Goal: Task Accomplishment & Management: Manage account settings

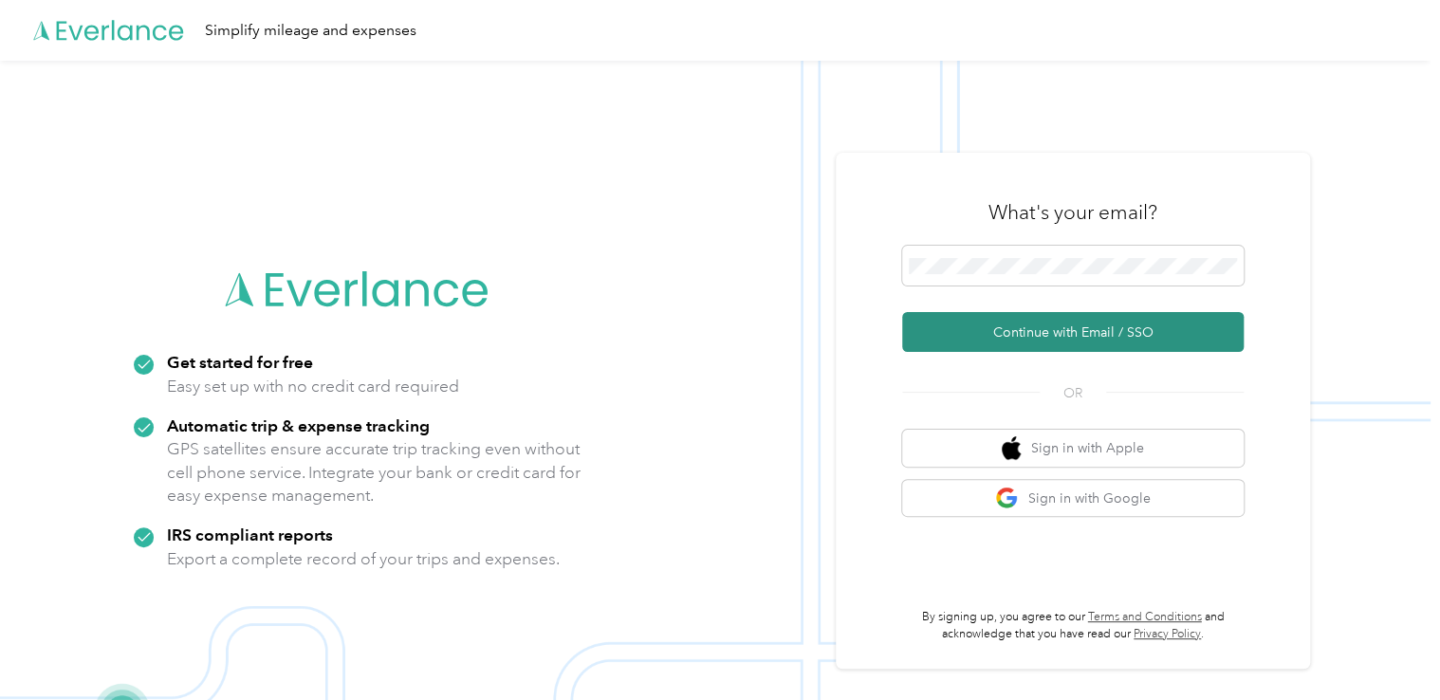
click at [1071, 344] on button "Continue with Email / SSO" at bounding box center [1073, 332] width 342 height 40
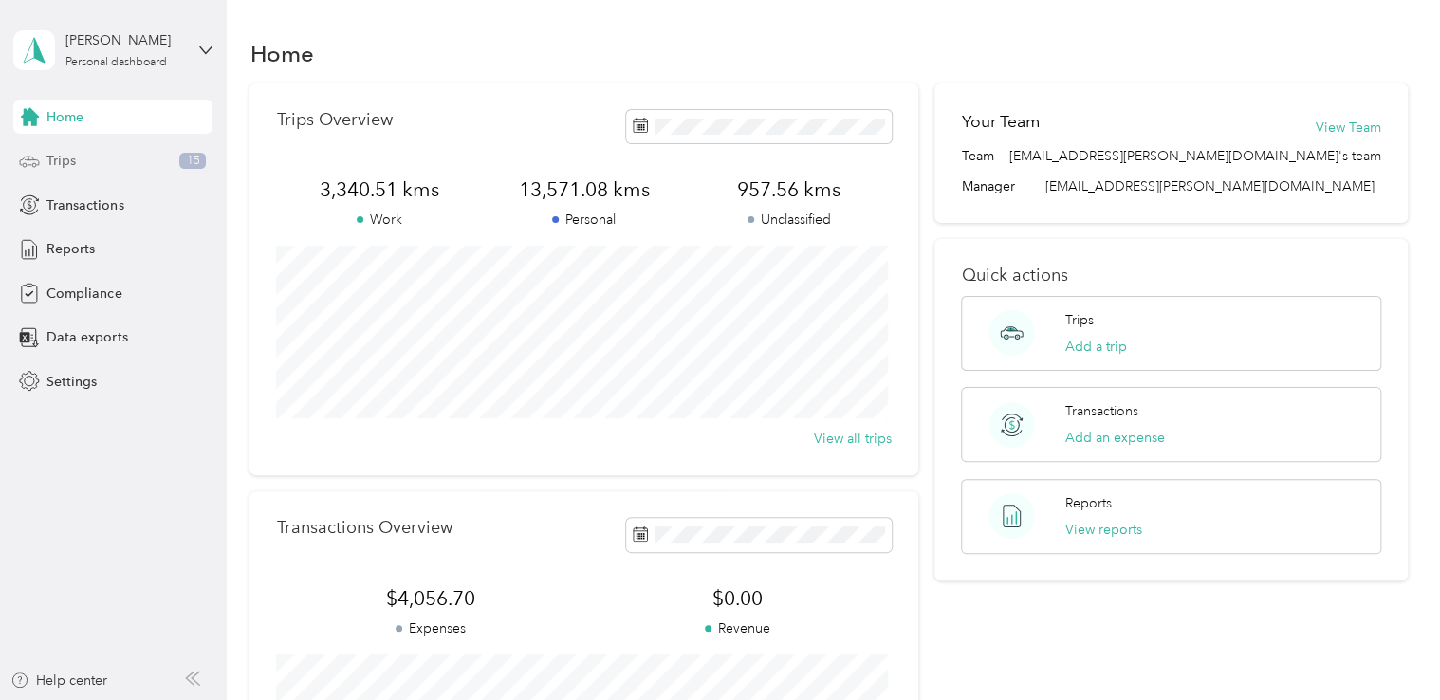
click at [106, 157] on div "Trips 15" at bounding box center [112, 161] width 199 height 34
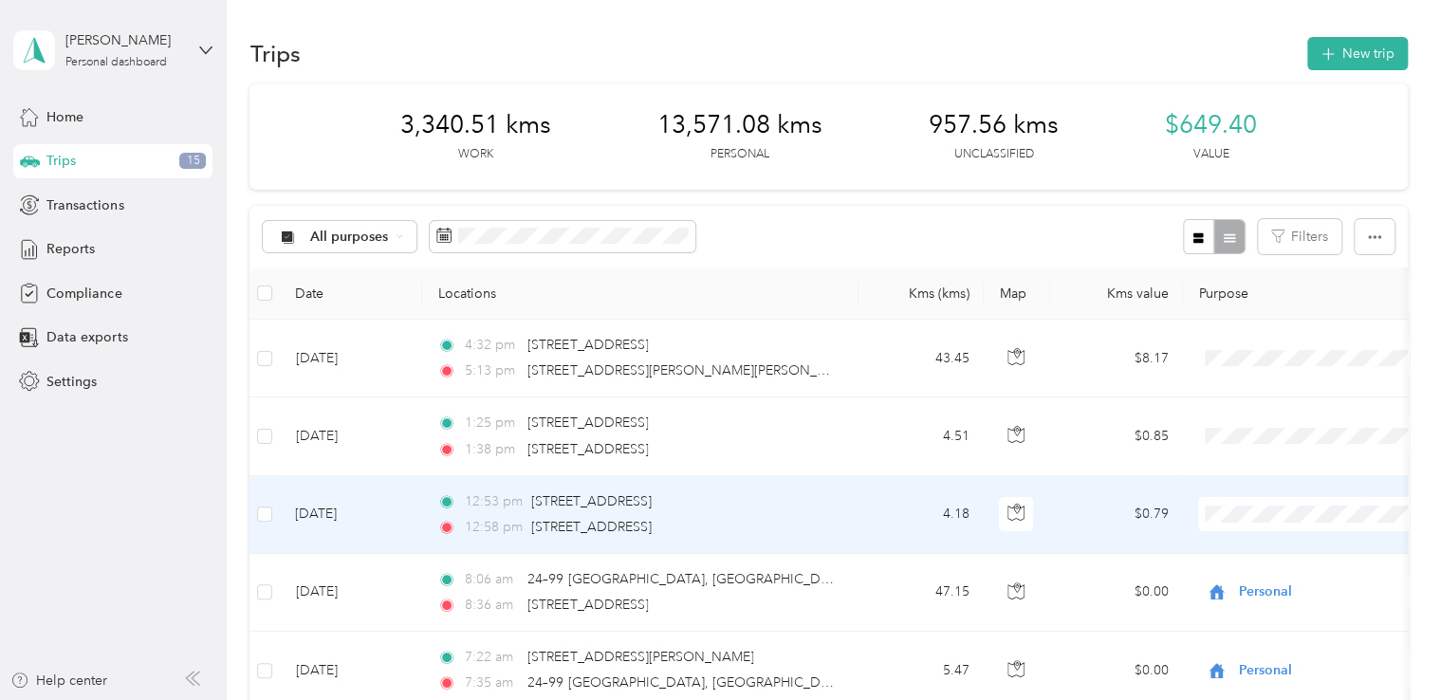
click at [1271, 591] on body "[PERSON_NAME] Personal dashboard Home Trips 15 Transactions Reports Compliance …" at bounding box center [715, 350] width 1431 height 700
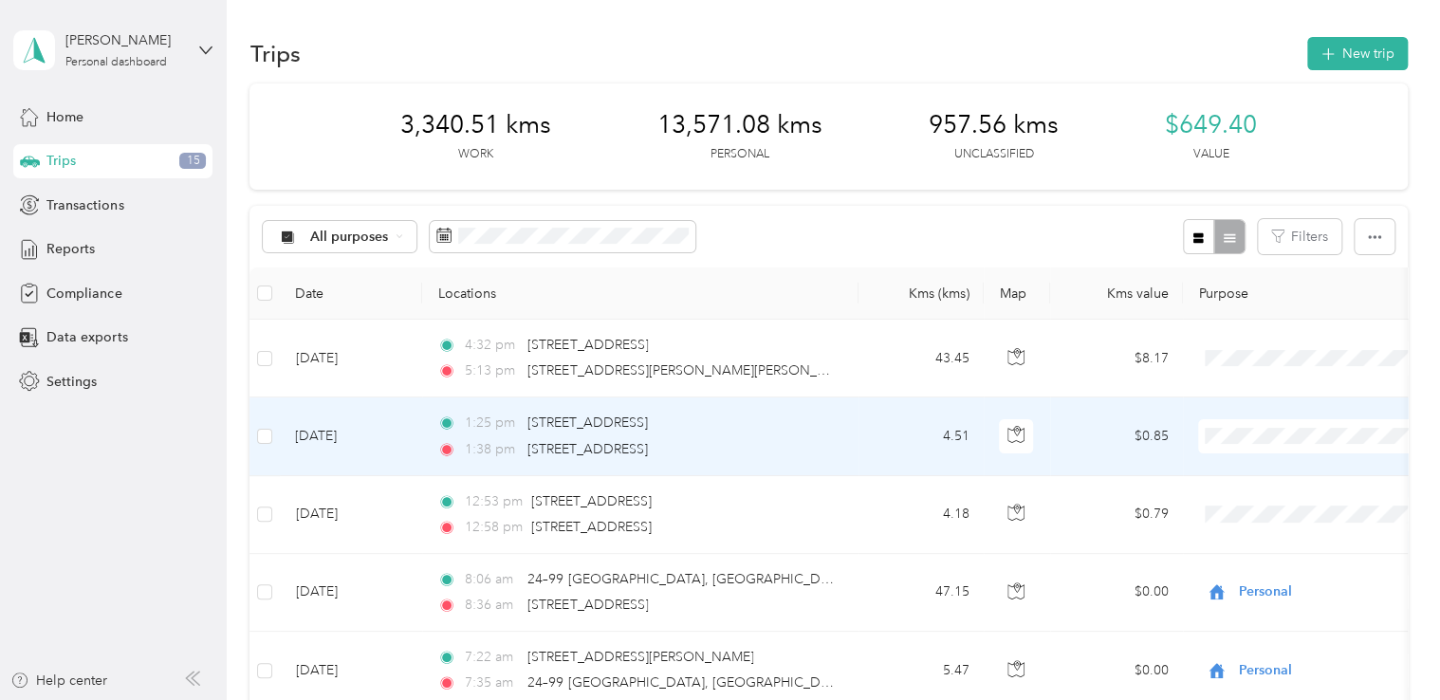
click at [1261, 499] on span "Personal" at bounding box center [1333, 504] width 175 height 20
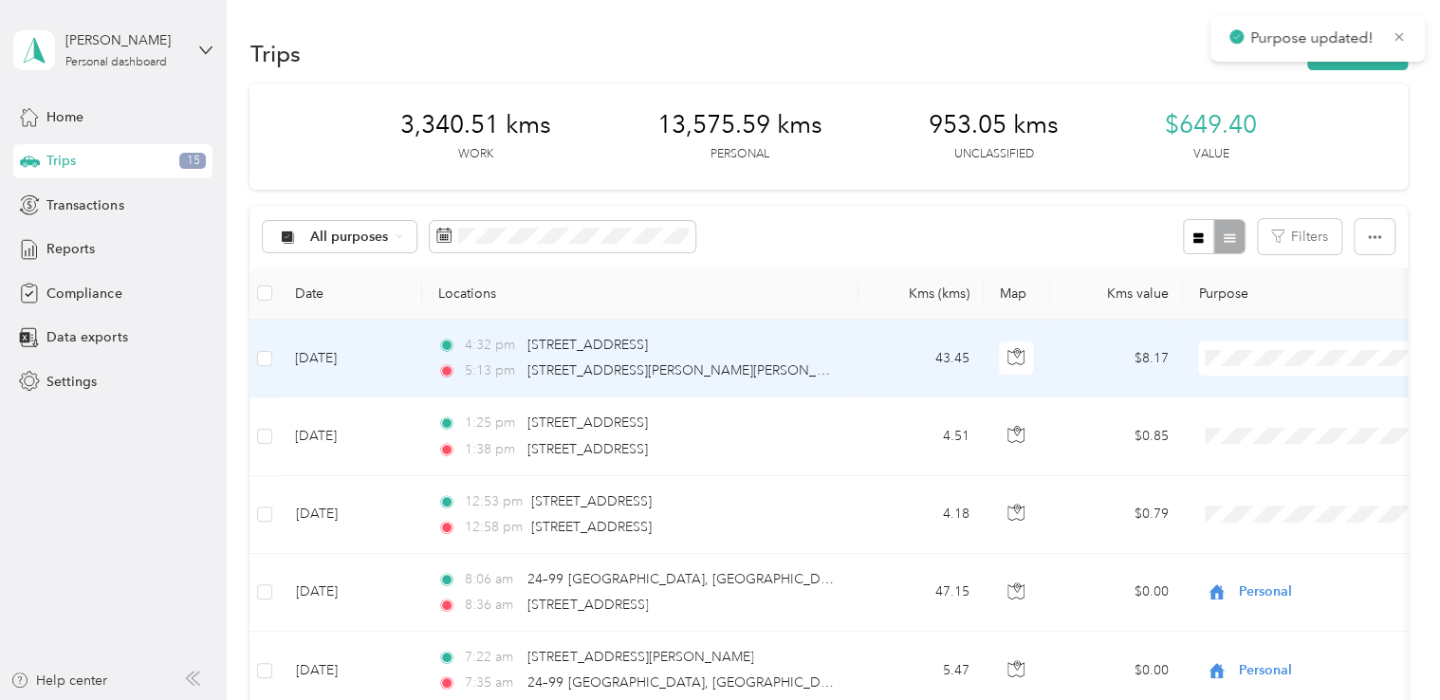
click at [1266, 426] on span "Personal" at bounding box center [1333, 425] width 175 height 20
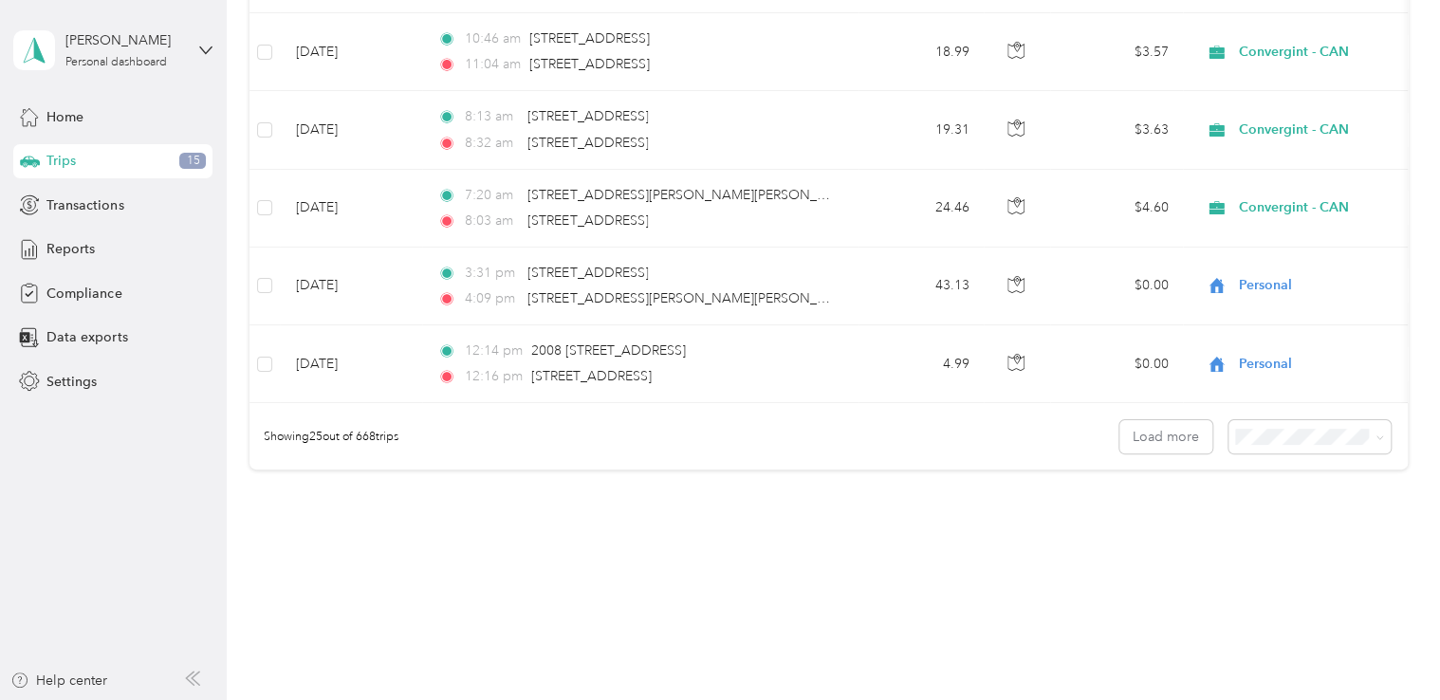
scroll to position [1908, 0]
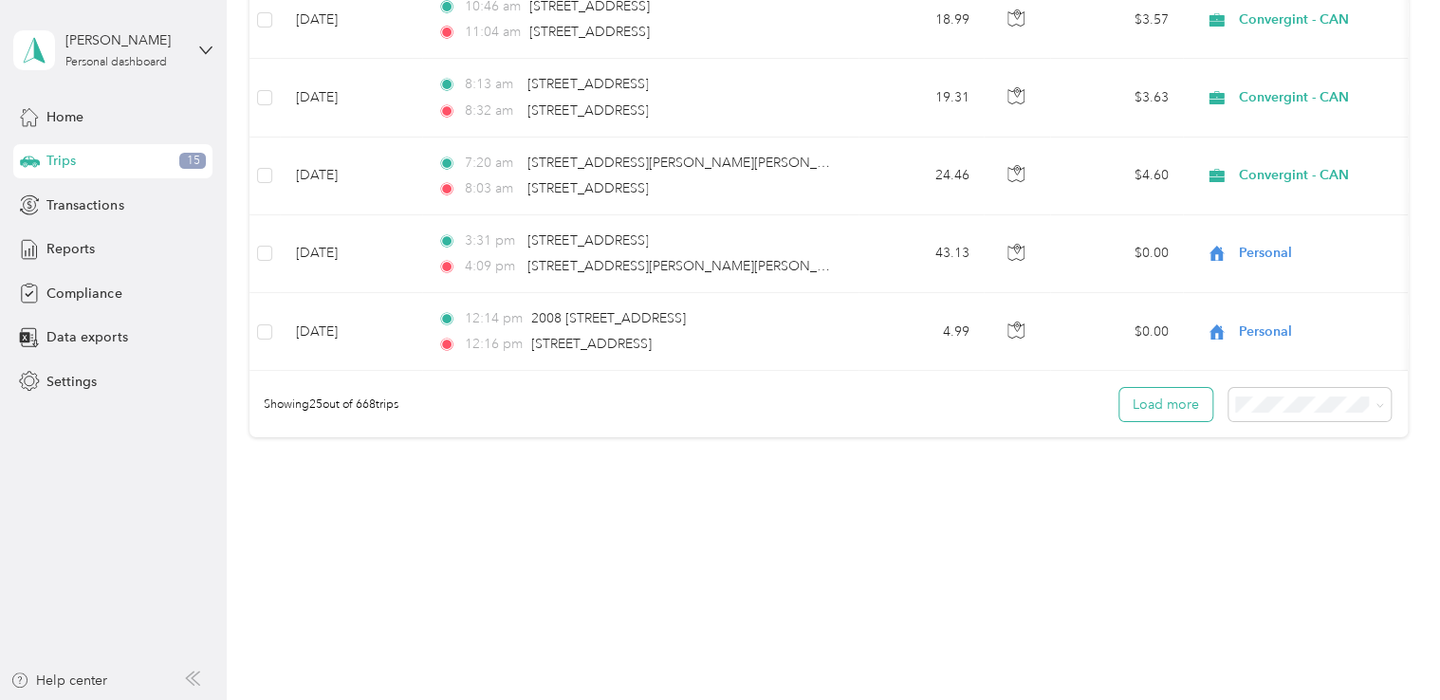
click at [1139, 401] on button "Load more" at bounding box center [1165, 404] width 93 height 33
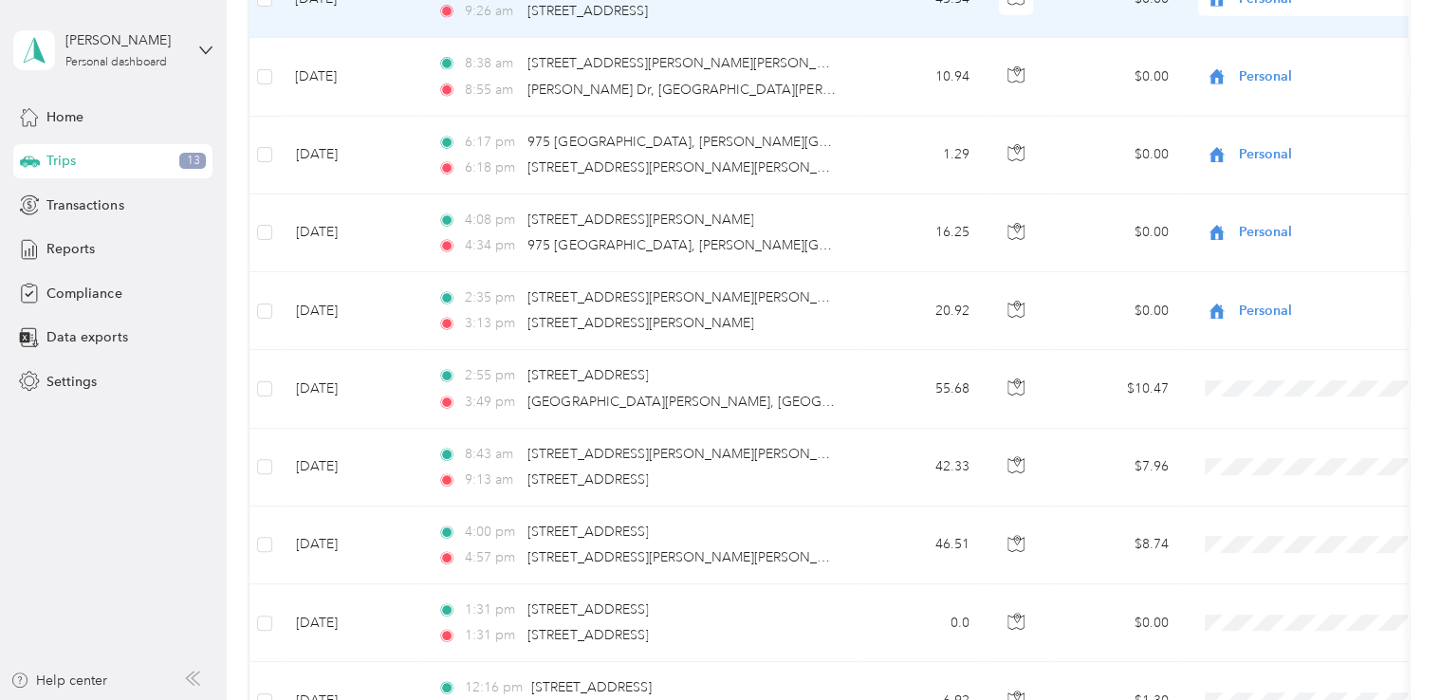
scroll to position [3046, 0]
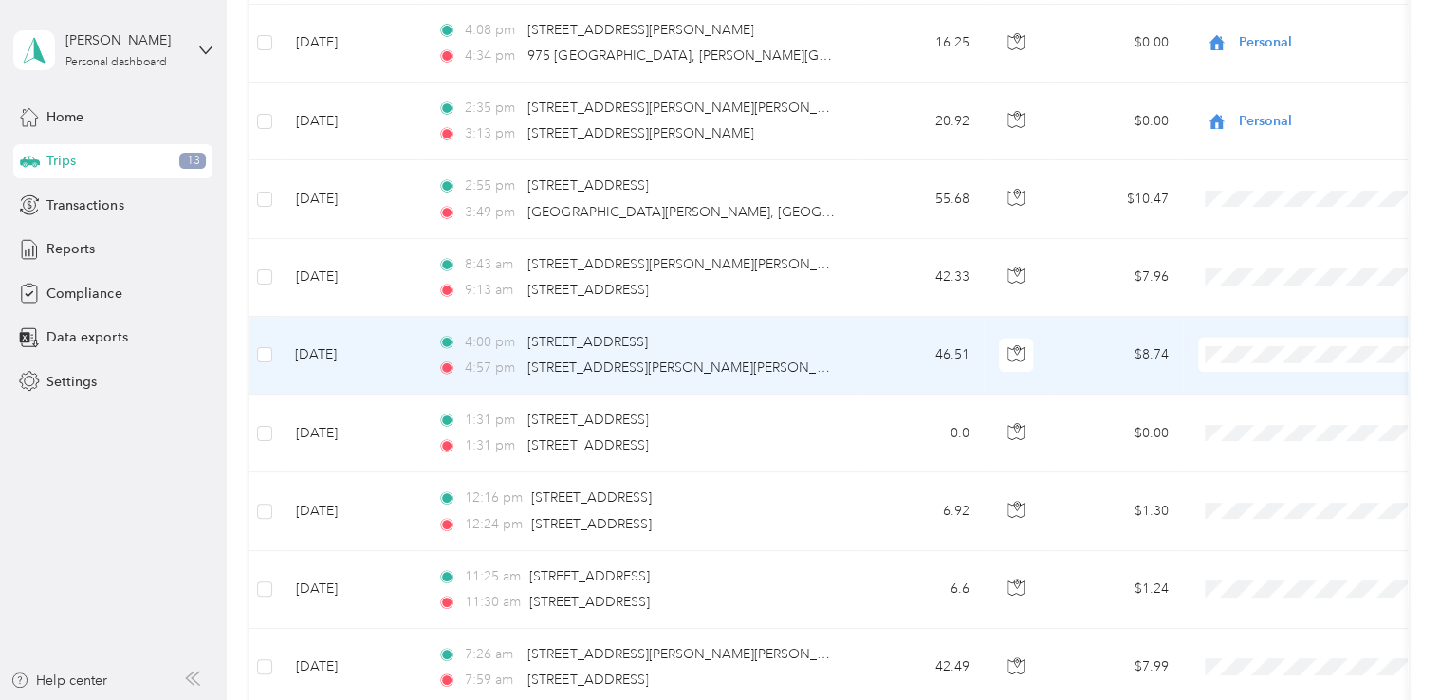
click at [1273, 410] on span "Personal" at bounding box center [1333, 415] width 175 height 20
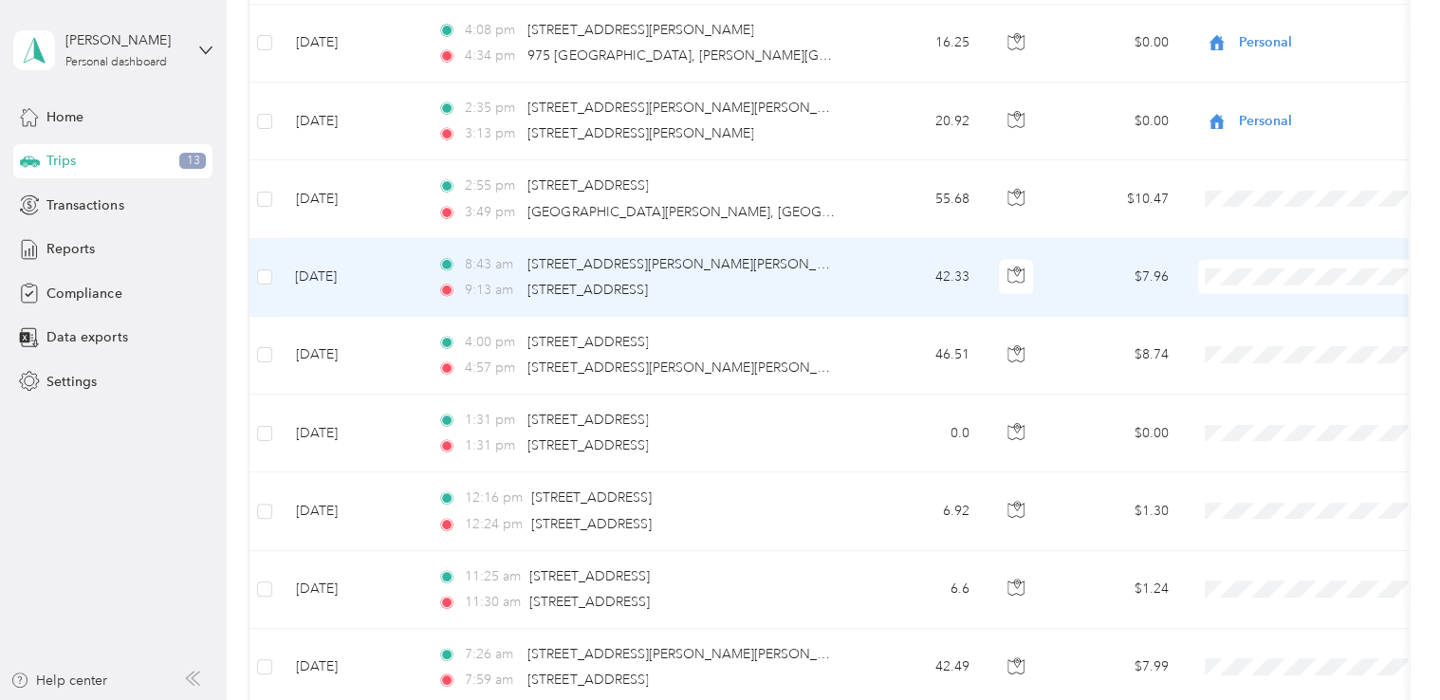
click at [1241, 278] on span at bounding box center [1315, 277] width 235 height 34
click at [1256, 342] on span "Personal" at bounding box center [1333, 337] width 175 height 20
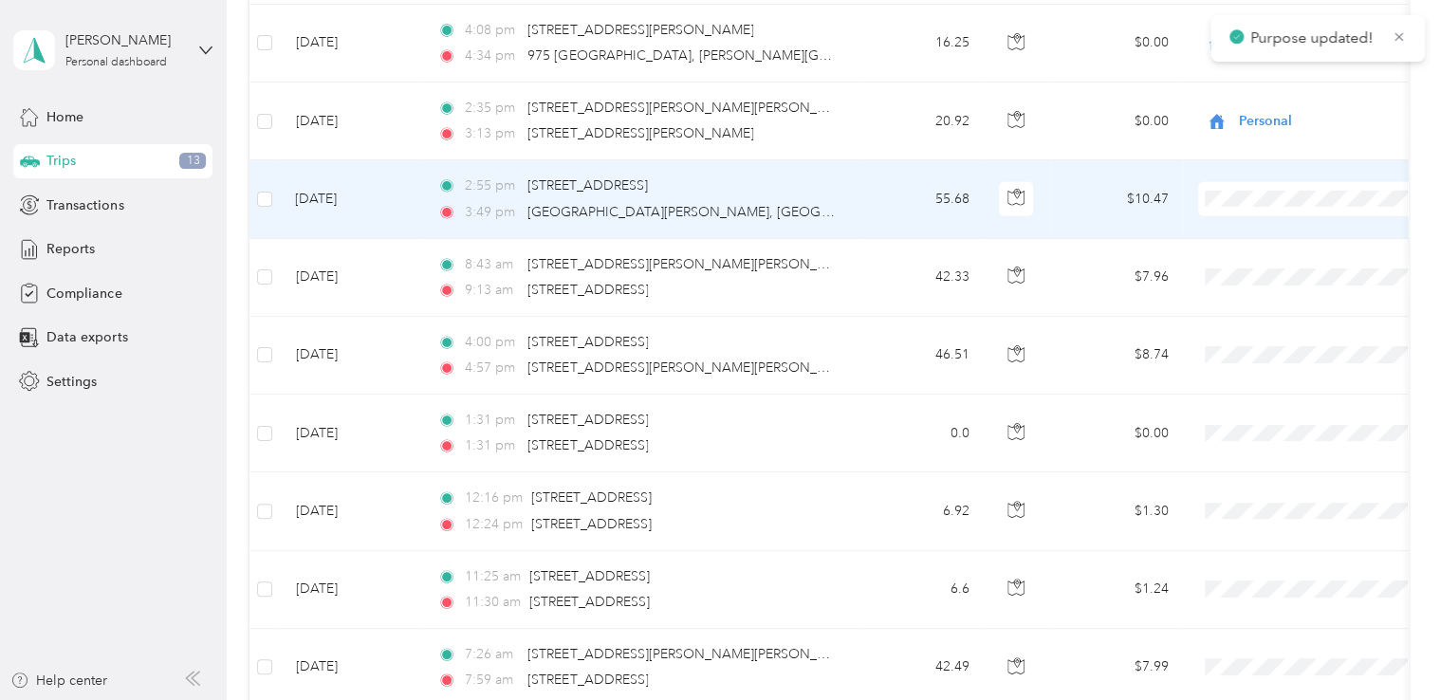
click at [1265, 268] on li "Personal" at bounding box center [1316, 260] width 235 height 33
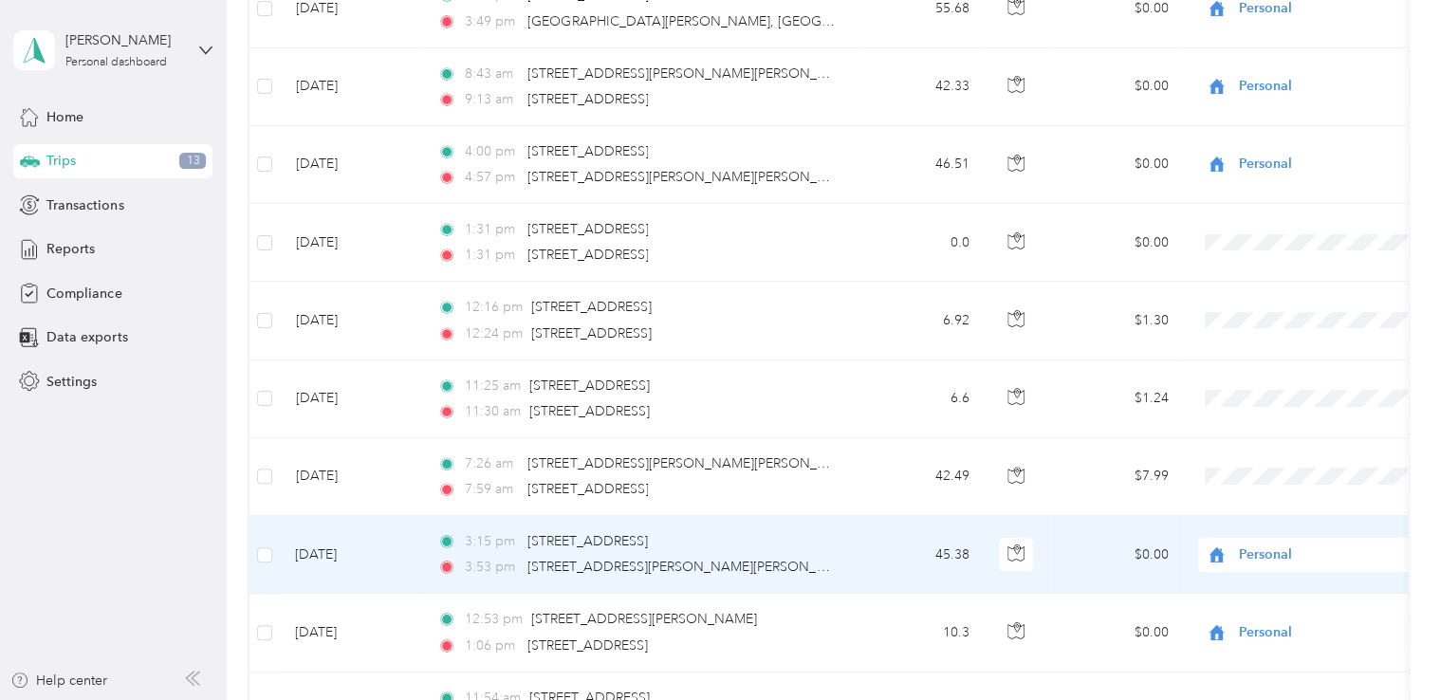
scroll to position [3236, 0]
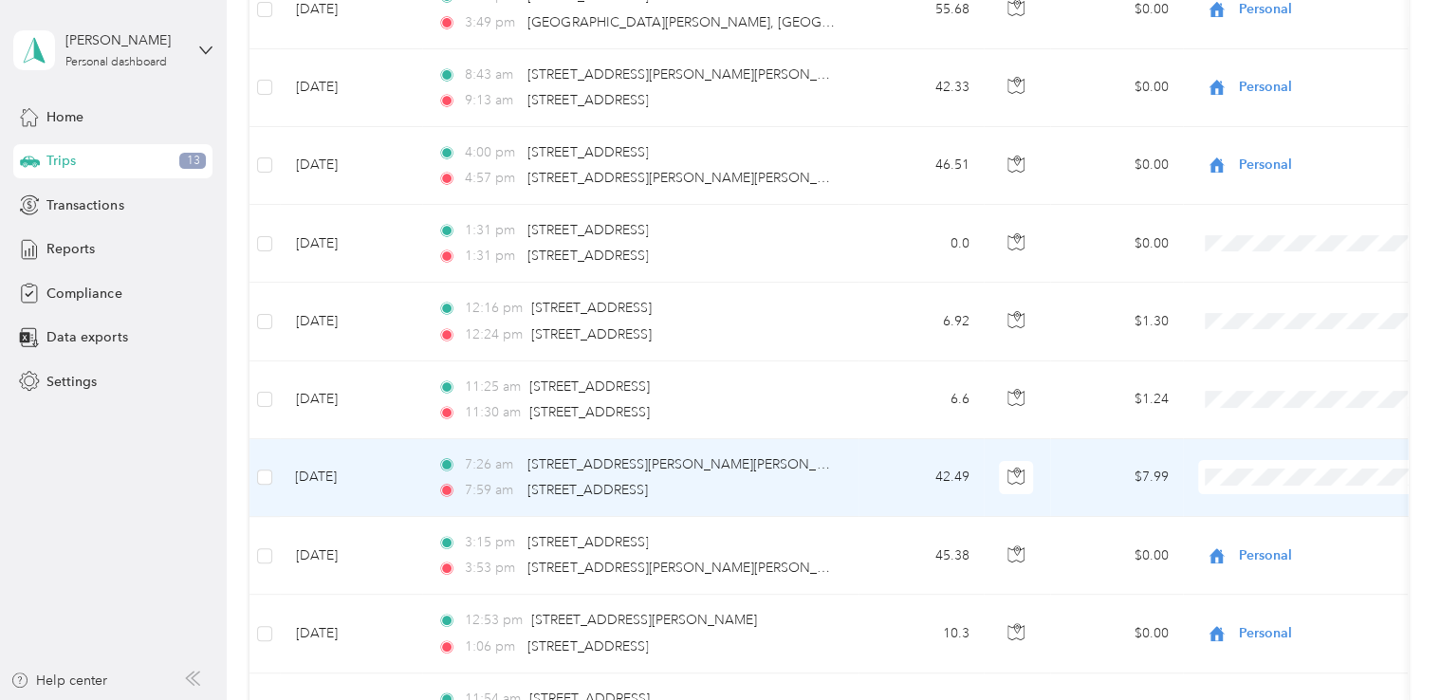
click at [1253, 460] on span at bounding box center [1315, 477] width 235 height 34
click at [1271, 534] on span "Personal" at bounding box center [1333, 537] width 175 height 20
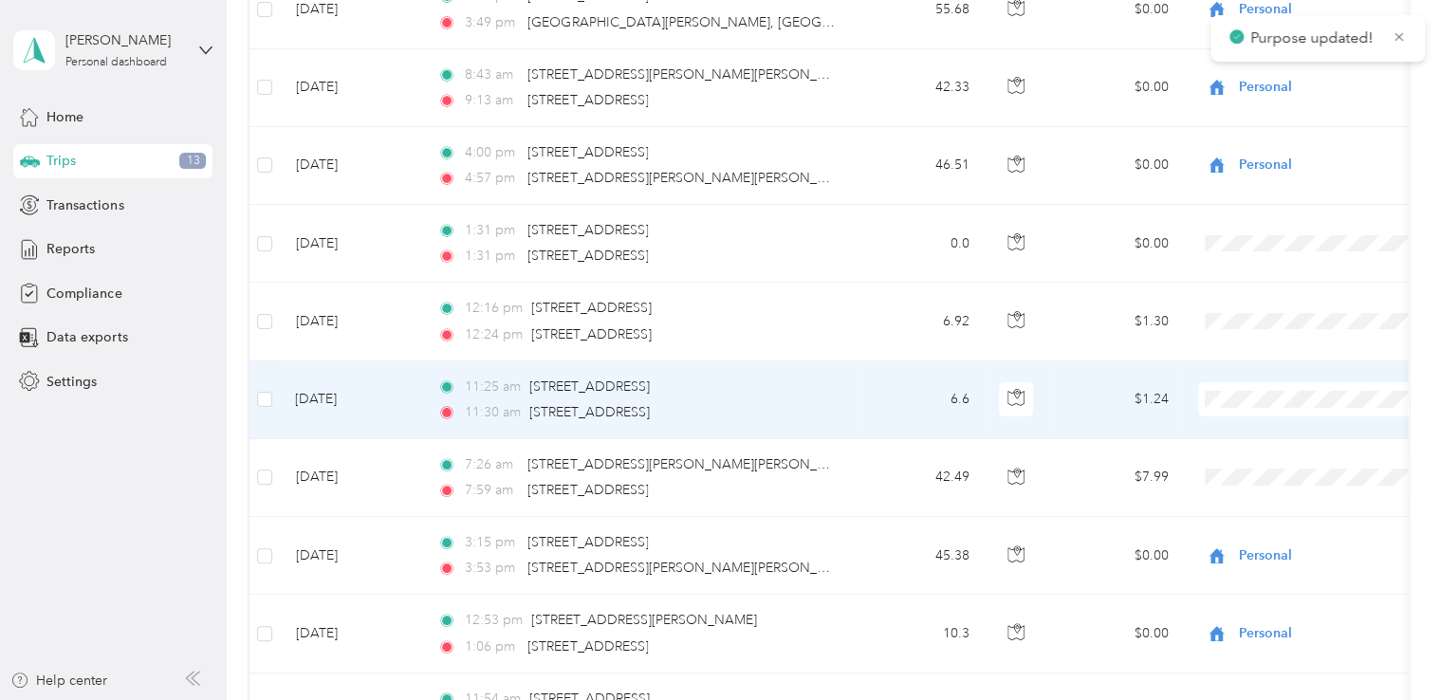
click at [1265, 465] on span "Personal" at bounding box center [1333, 460] width 175 height 20
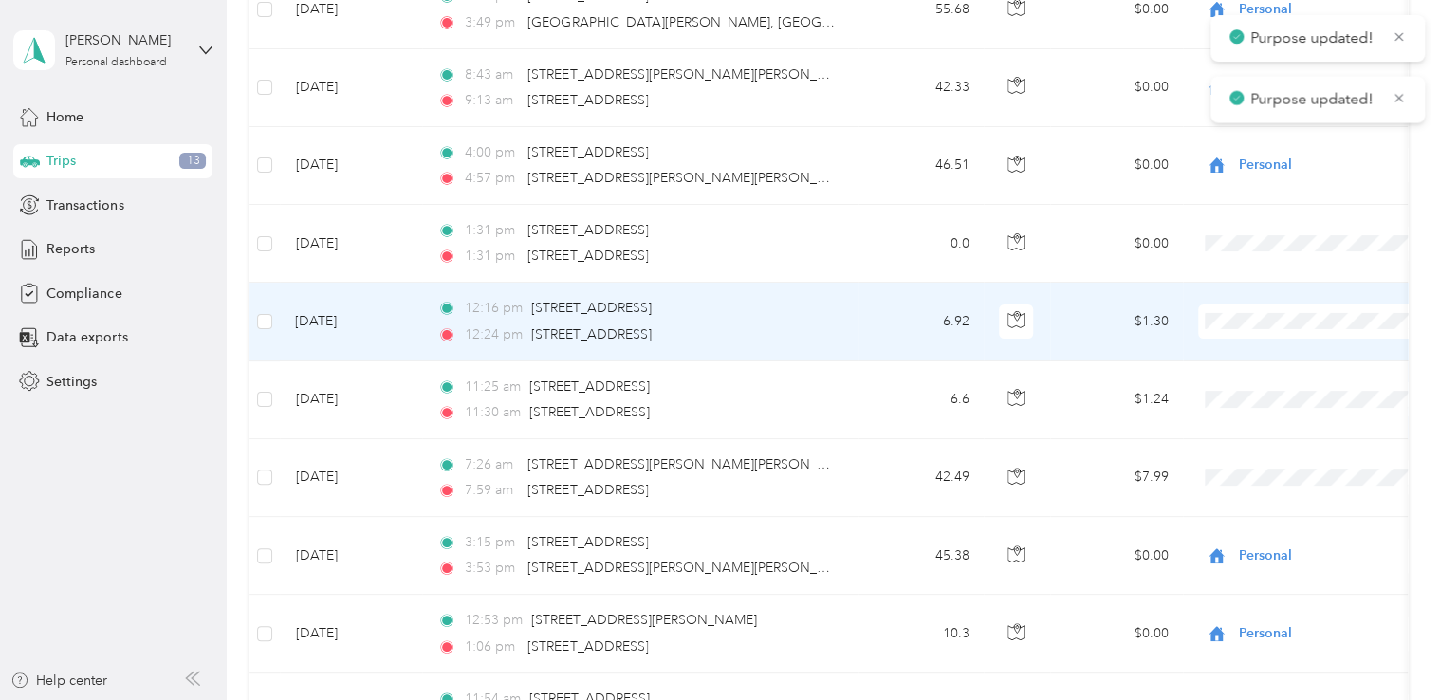
click at [1260, 385] on span "Personal" at bounding box center [1333, 382] width 175 height 20
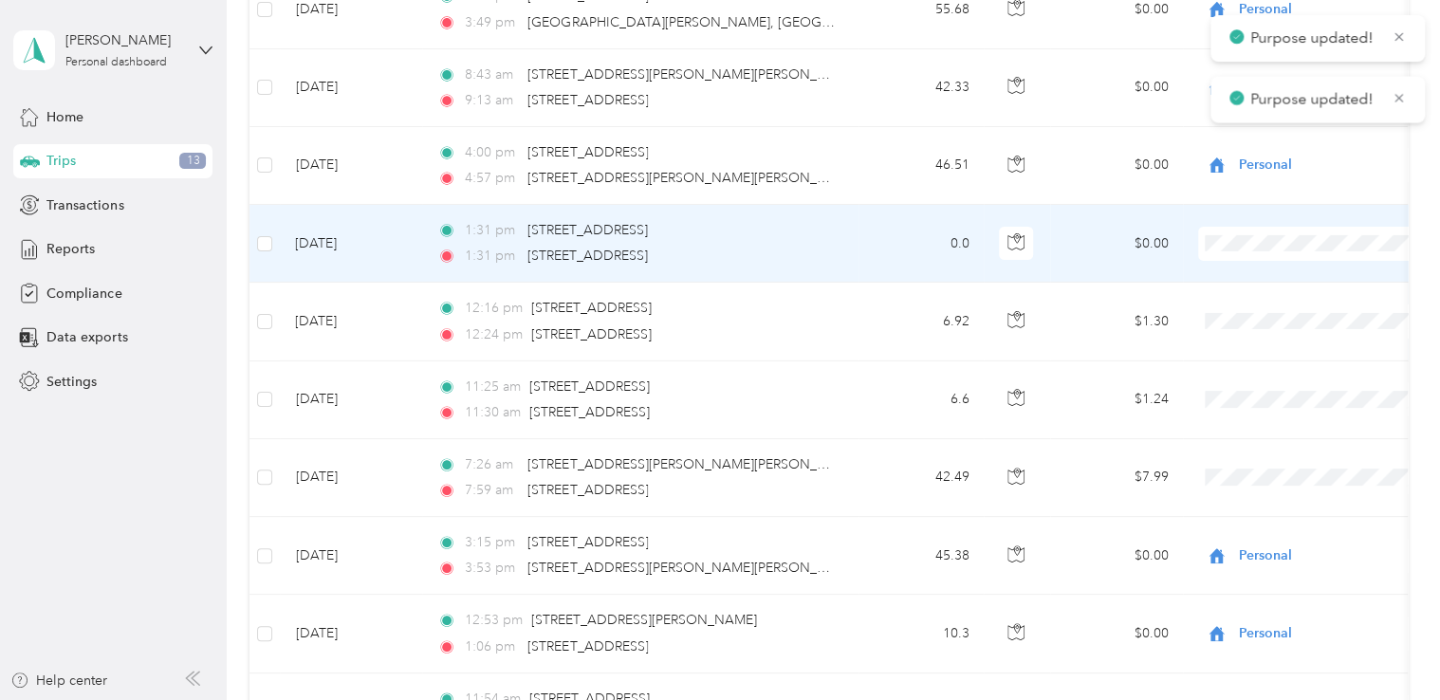
click at [1255, 247] on span at bounding box center [1315, 244] width 235 height 34
click at [1266, 297] on span "Personal" at bounding box center [1333, 304] width 175 height 20
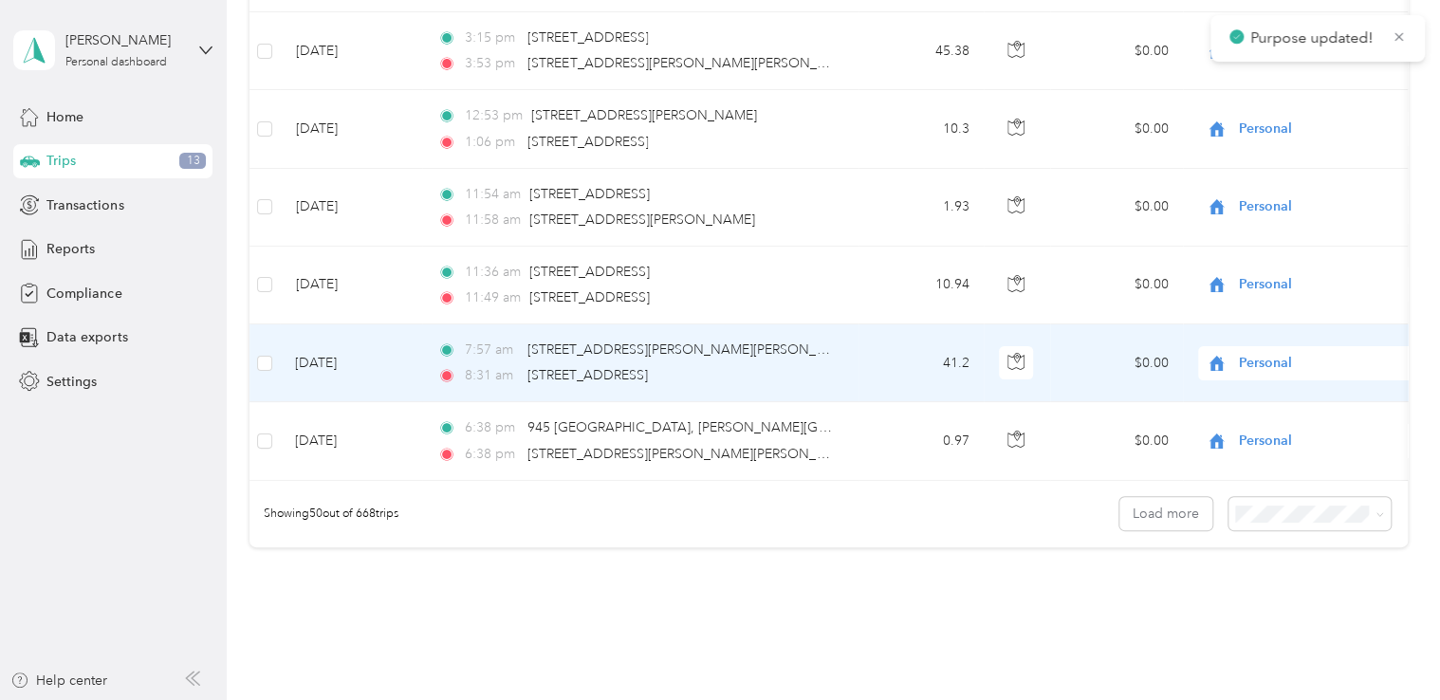
scroll to position [3853, 0]
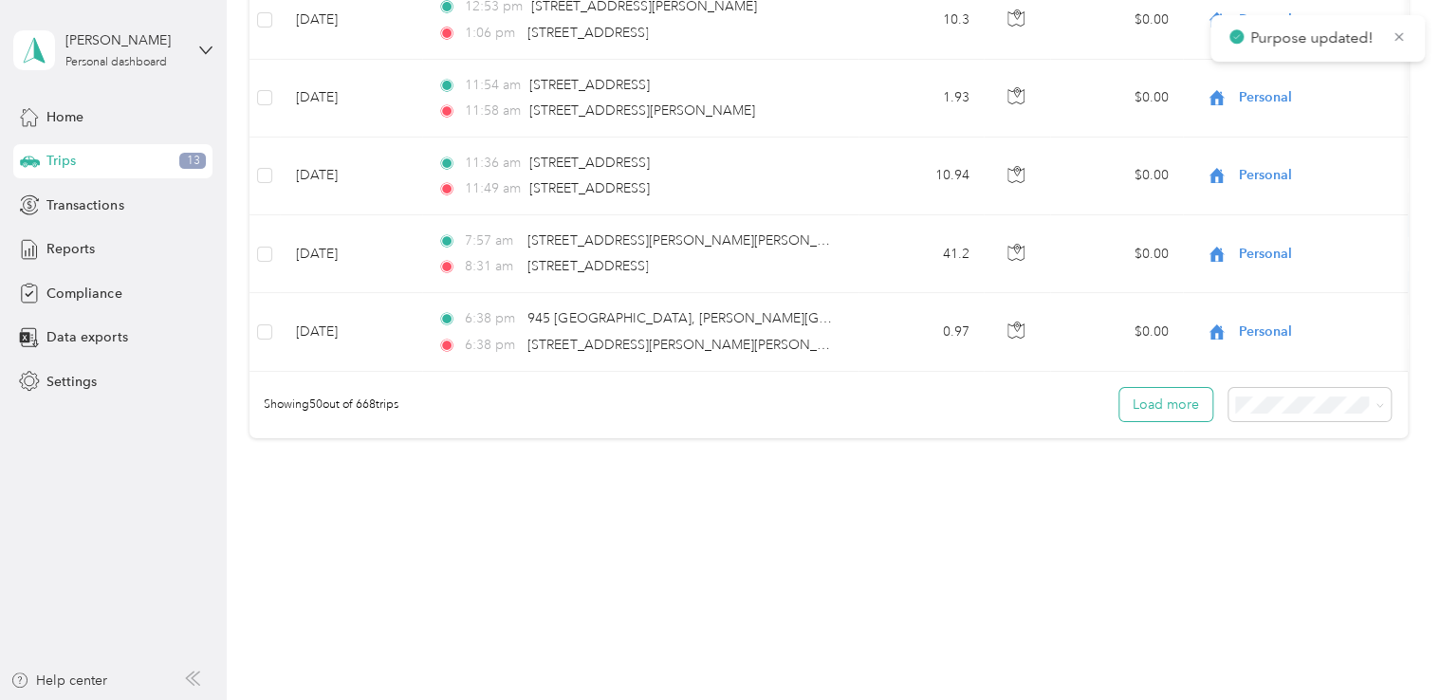
click at [1181, 408] on button "Load more" at bounding box center [1165, 404] width 93 height 33
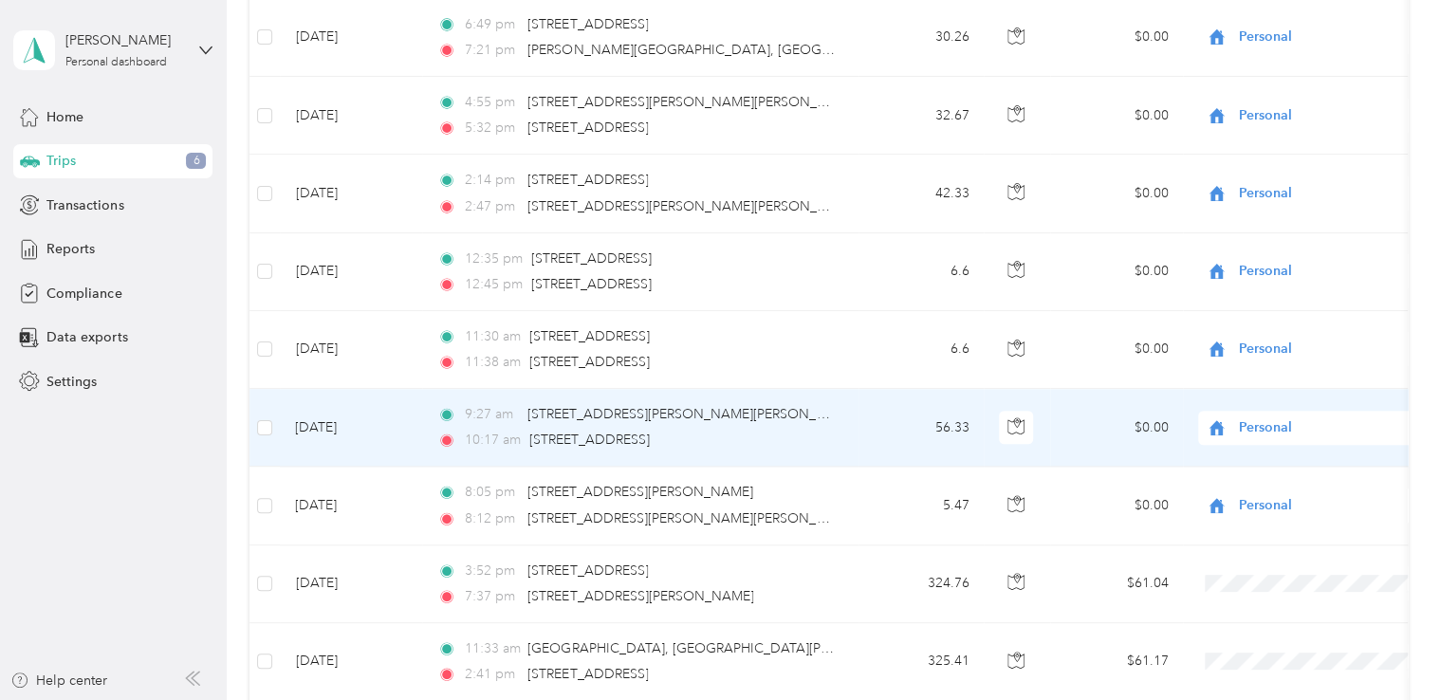
scroll to position [4707, 0]
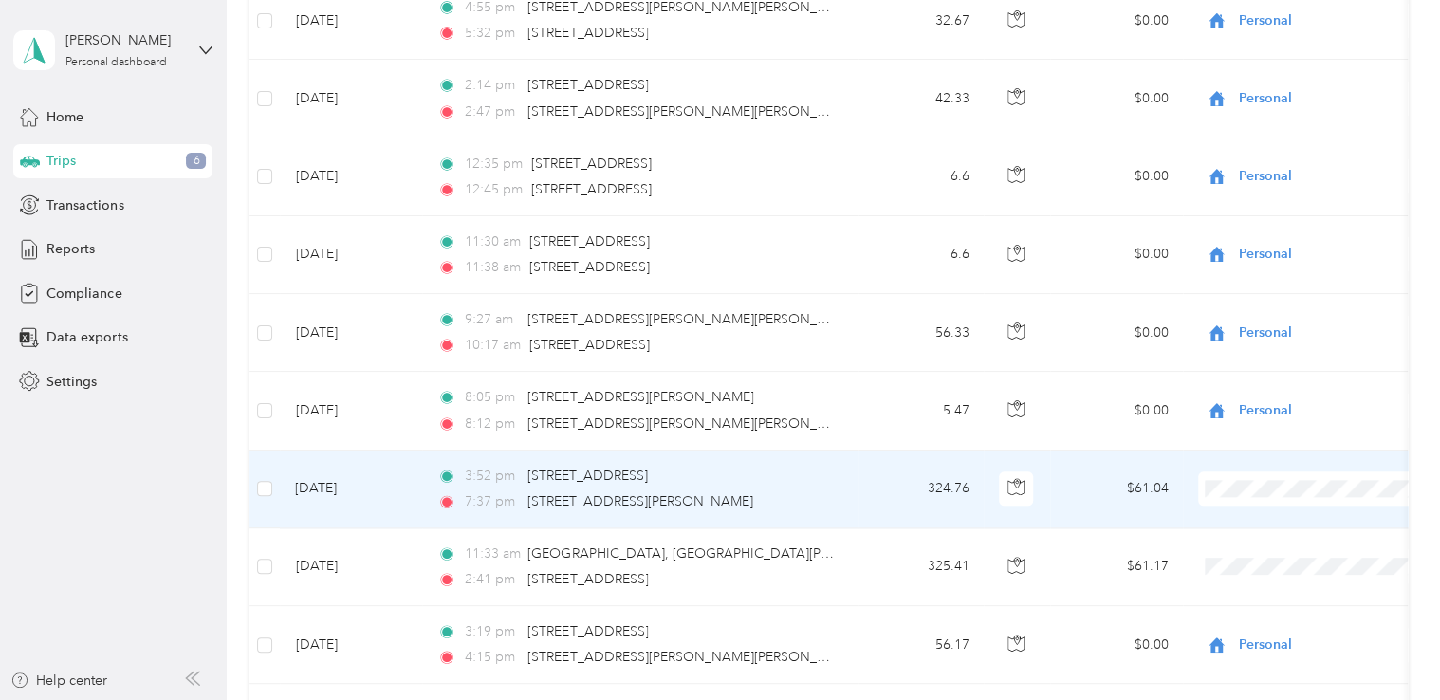
click at [1273, 541] on span "Personal" at bounding box center [1333, 545] width 175 height 20
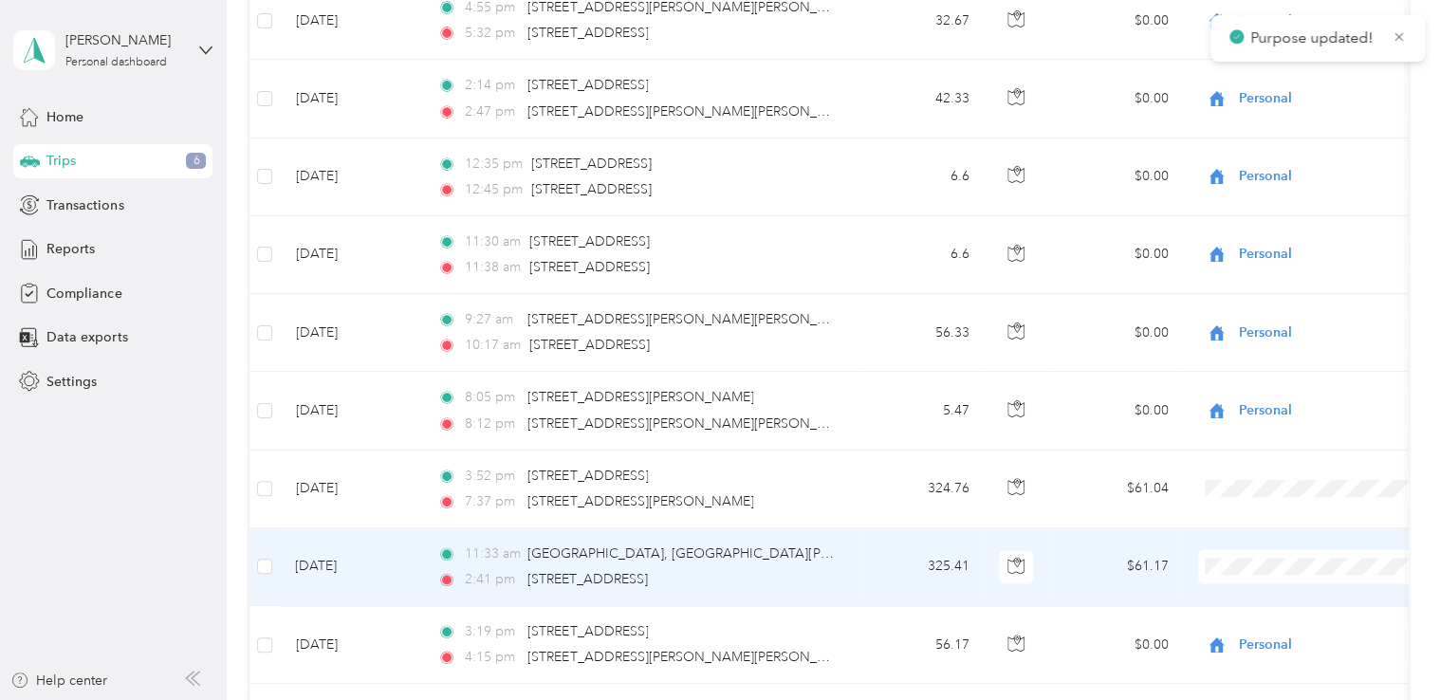
click at [1275, 616] on span "Personal" at bounding box center [1333, 623] width 175 height 20
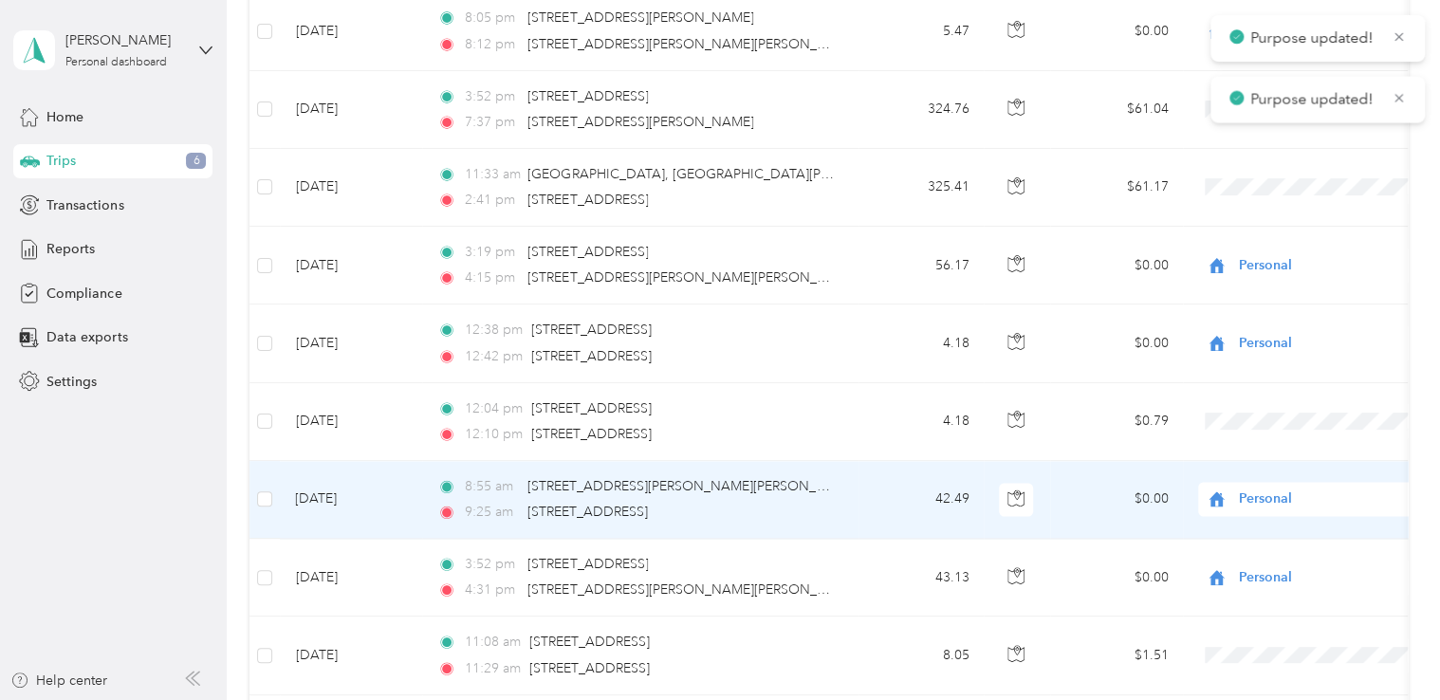
scroll to position [5276, 0]
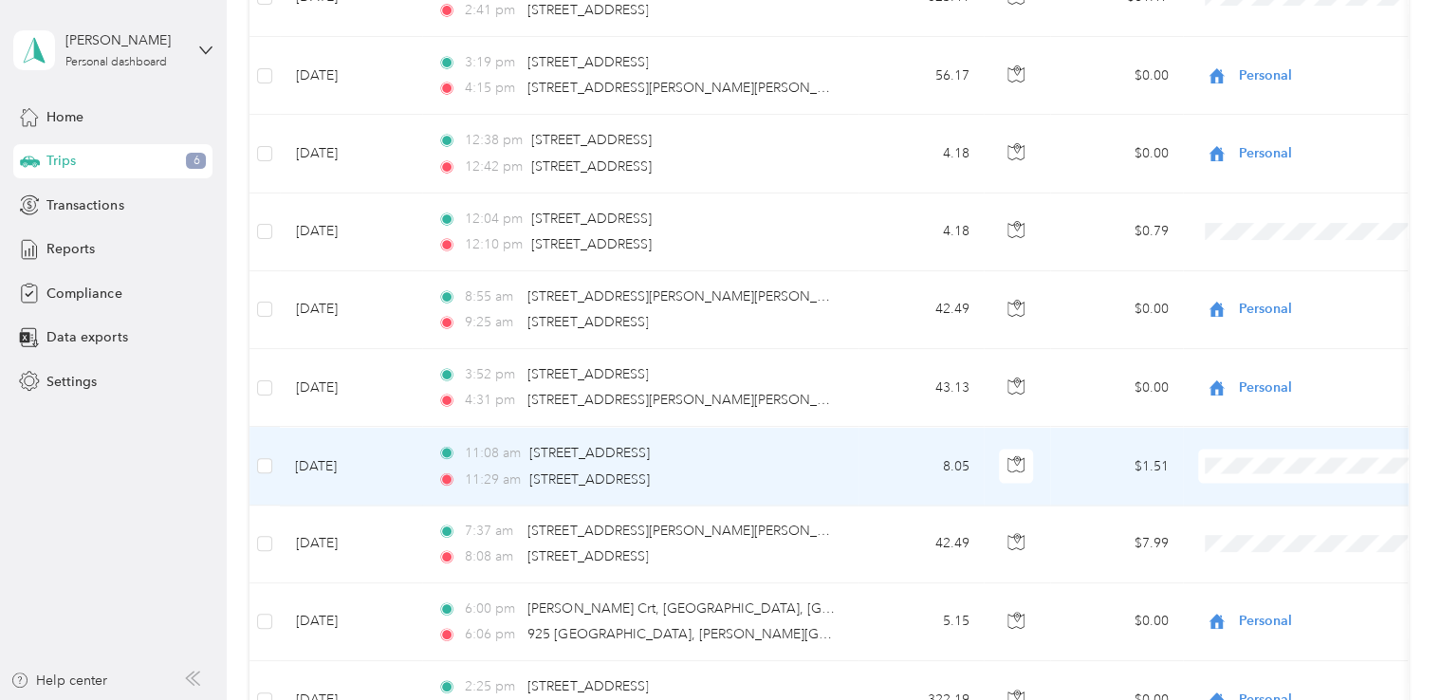
click at [1255, 521] on span "Personal" at bounding box center [1333, 520] width 175 height 20
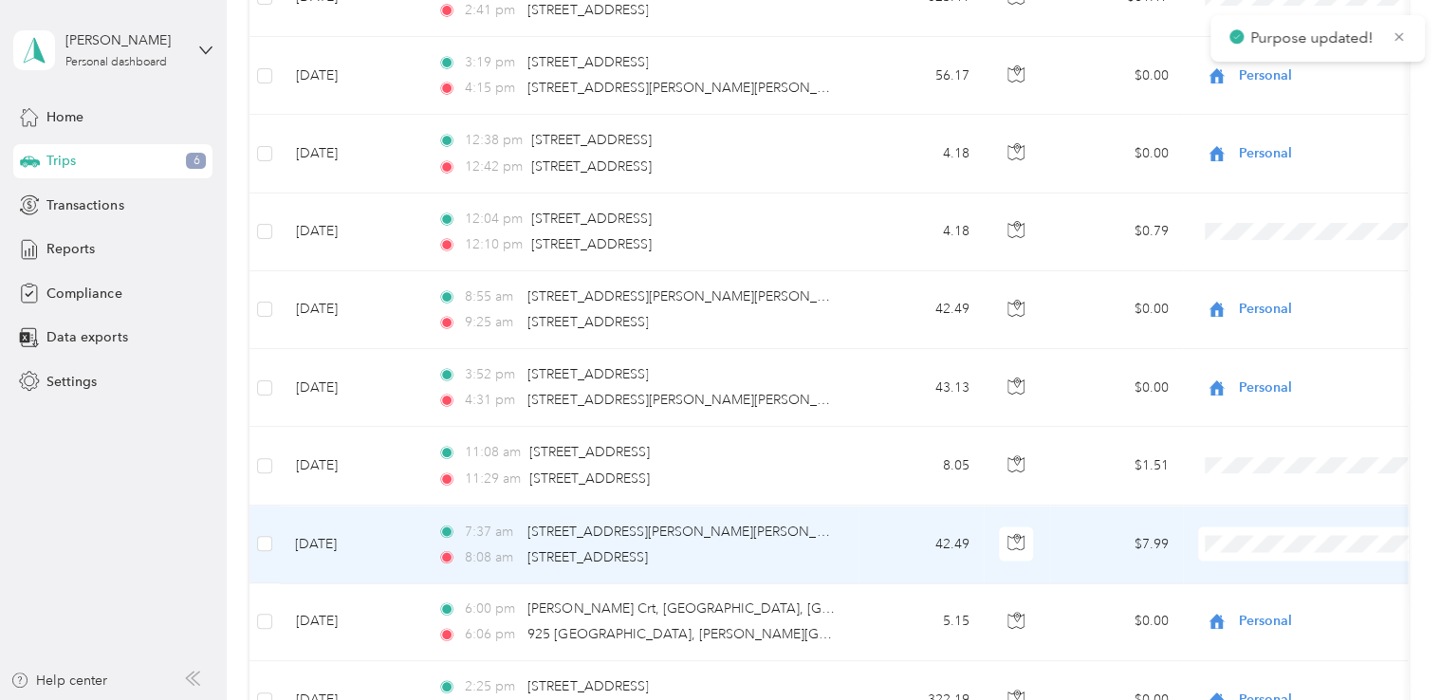
click at [1262, 588] on span "Personal" at bounding box center [1333, 598] width 175 height 20
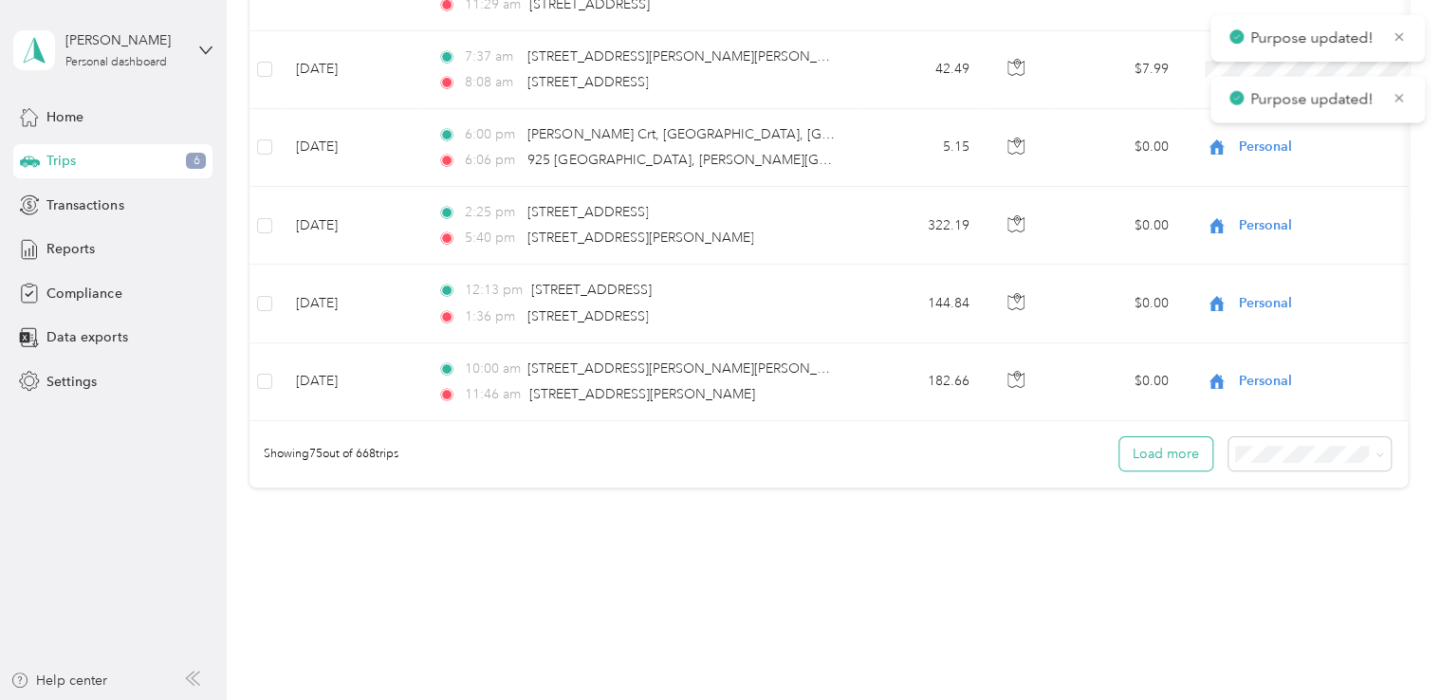
click at [1180, 455] on button "Load more" at bounding box center [1165, 453] width 93 height 33
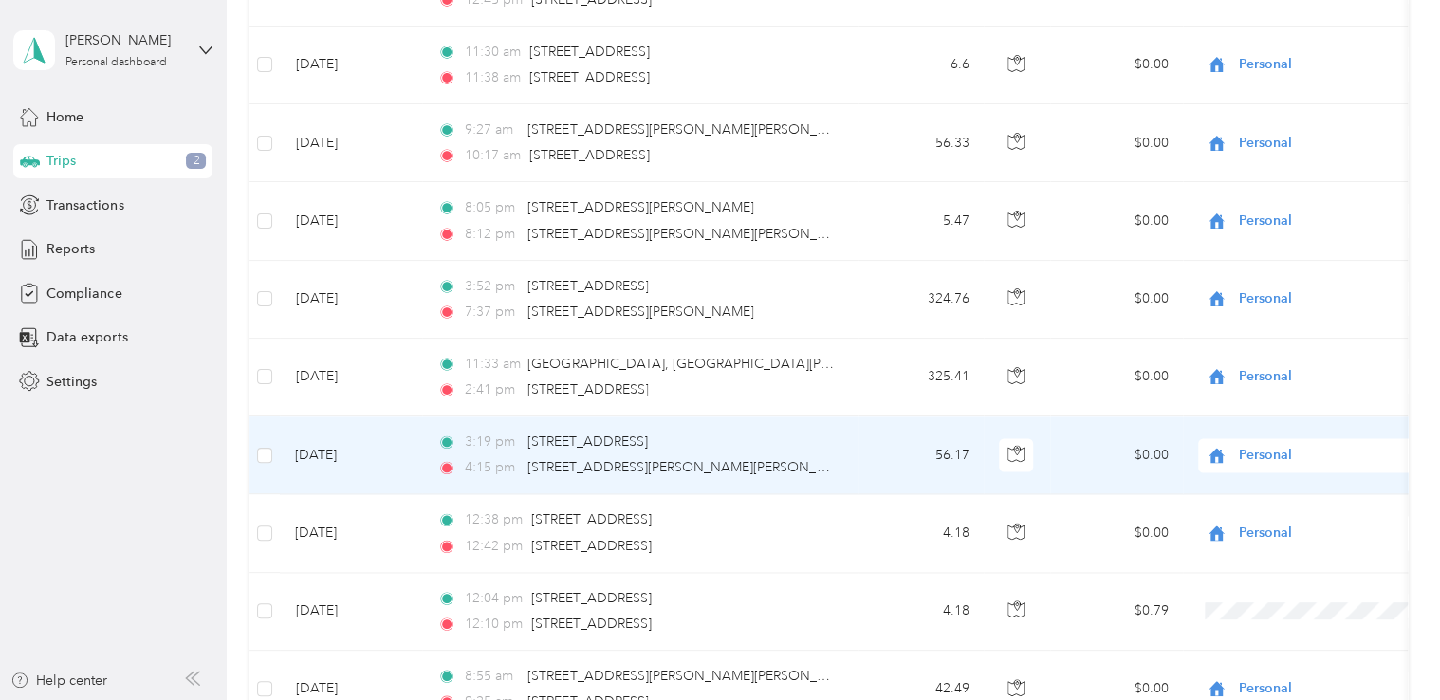
scroll to position [5371, 0]
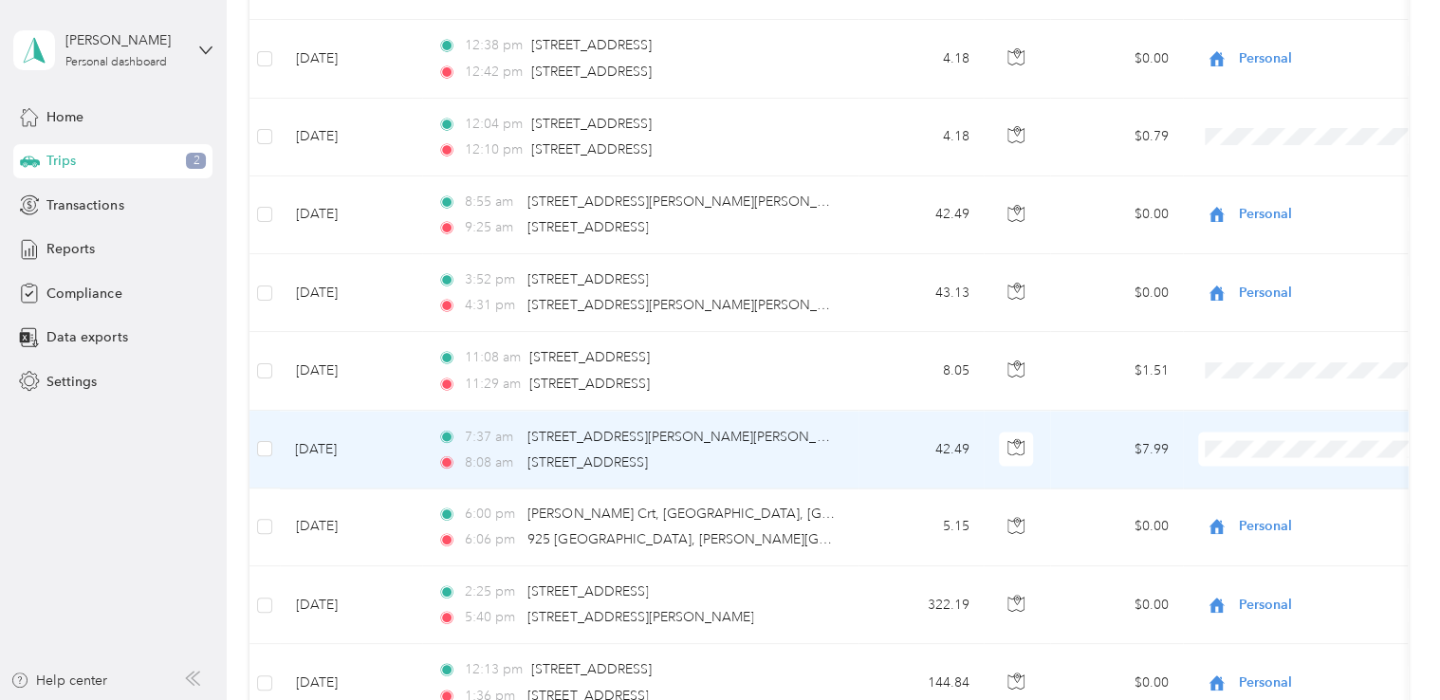
click at [1262, 500] on span "Personal" at bounding box center [1333, 502] width 175 height 20
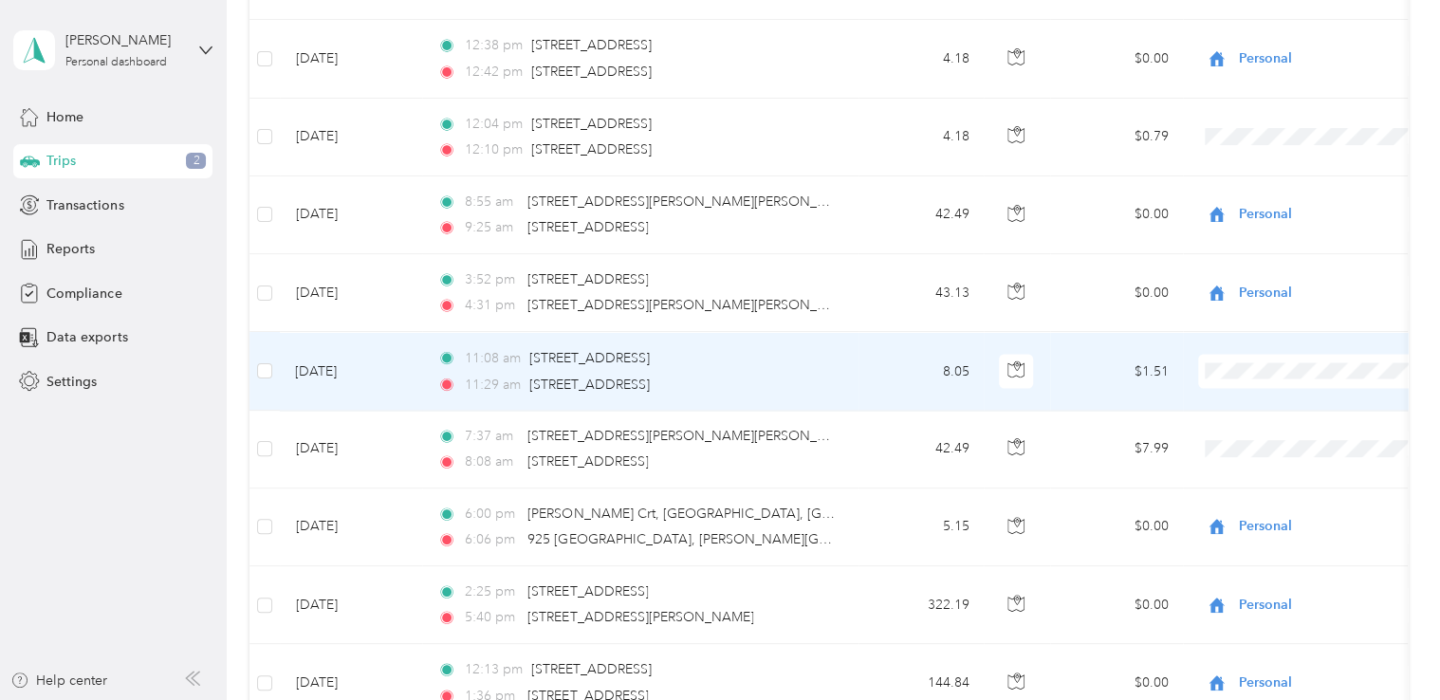
click at [1250, 366] on span at bounding box center [1315, 371] width 235 height 34
click at [1259, 419] on span "Personal" at bounding box center [1333, 425] width 175 height 20
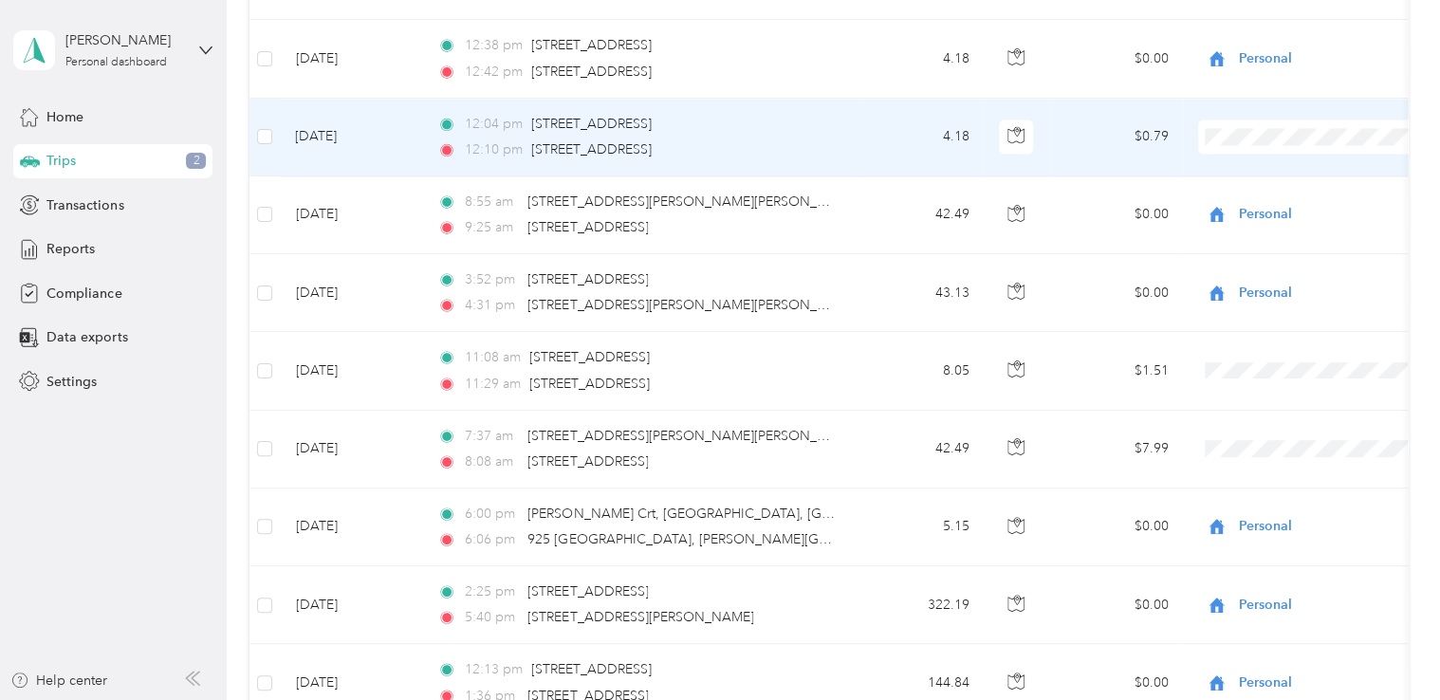
click at [1251, 199] on li "Personal" at bounding box center [1316, 191] width 235 height 33
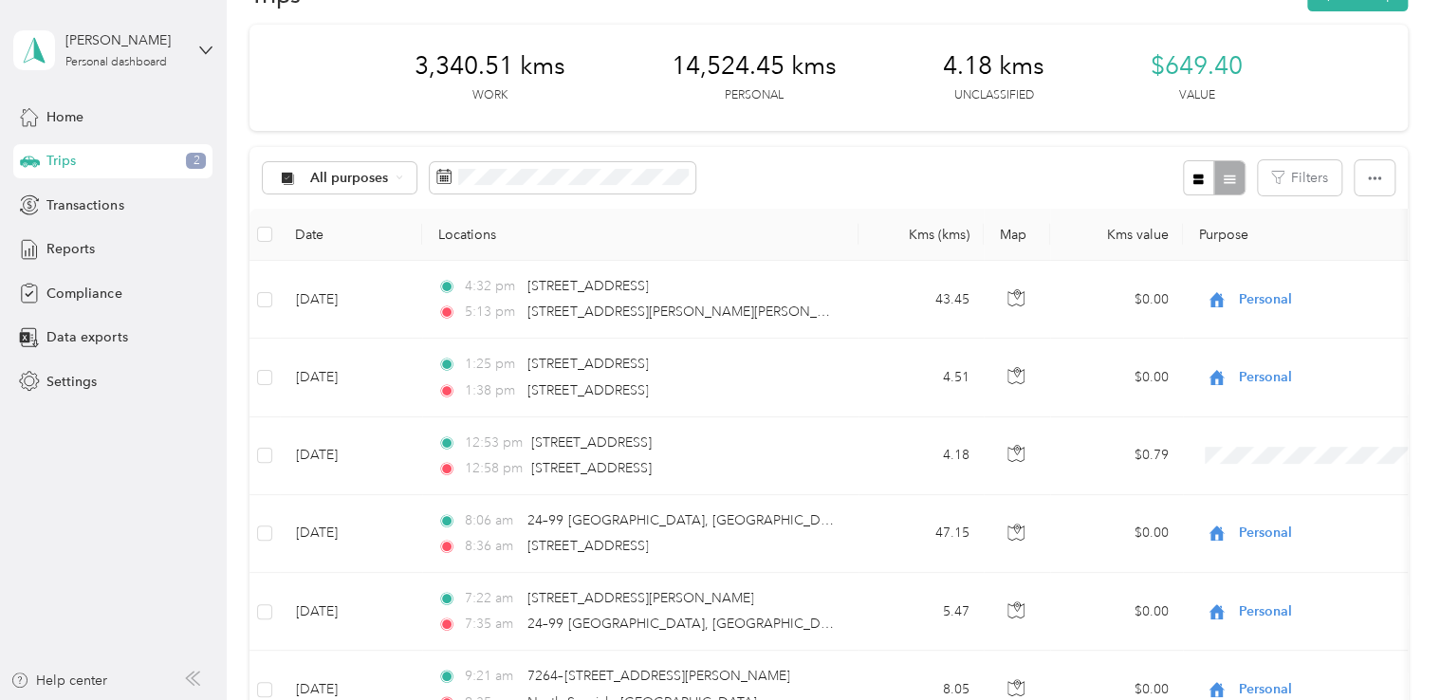
scroll to position [0, 0]
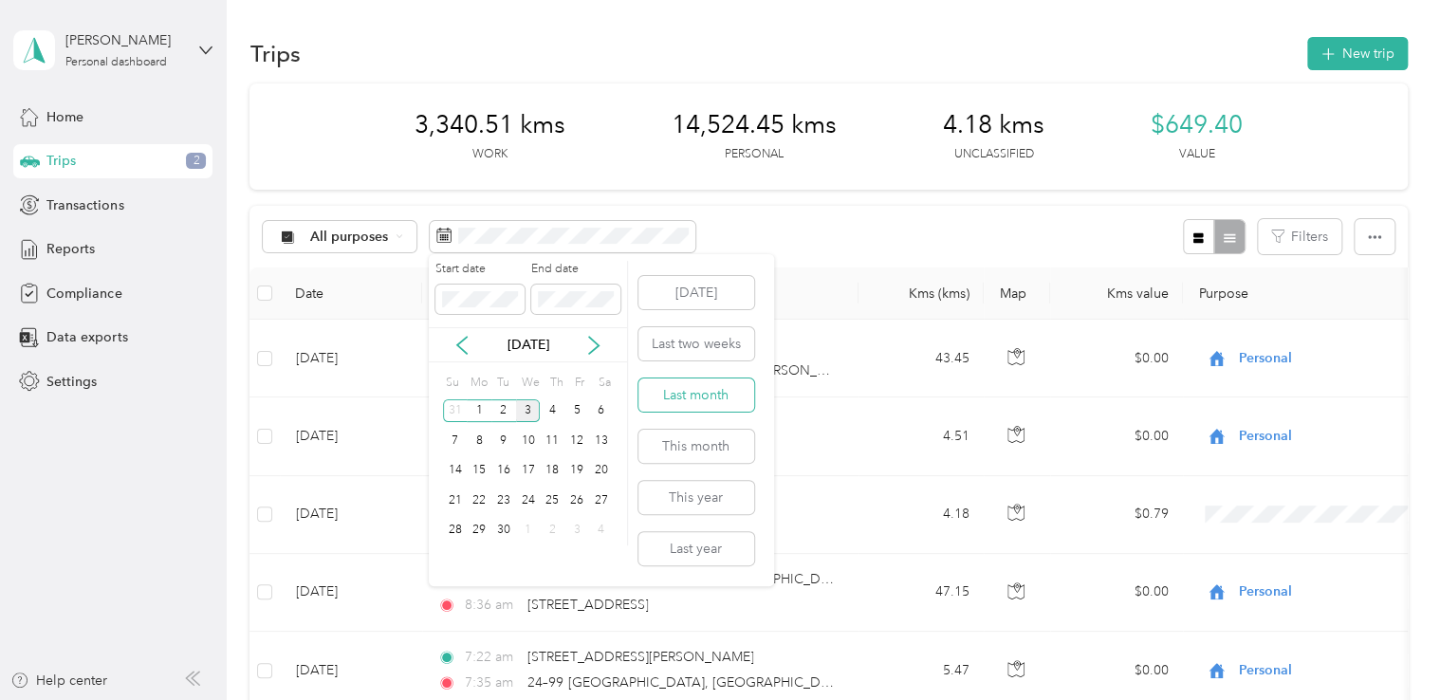
click at [698, 408] on button "Last month" at bounding box center [696, 395] width 116 height 33
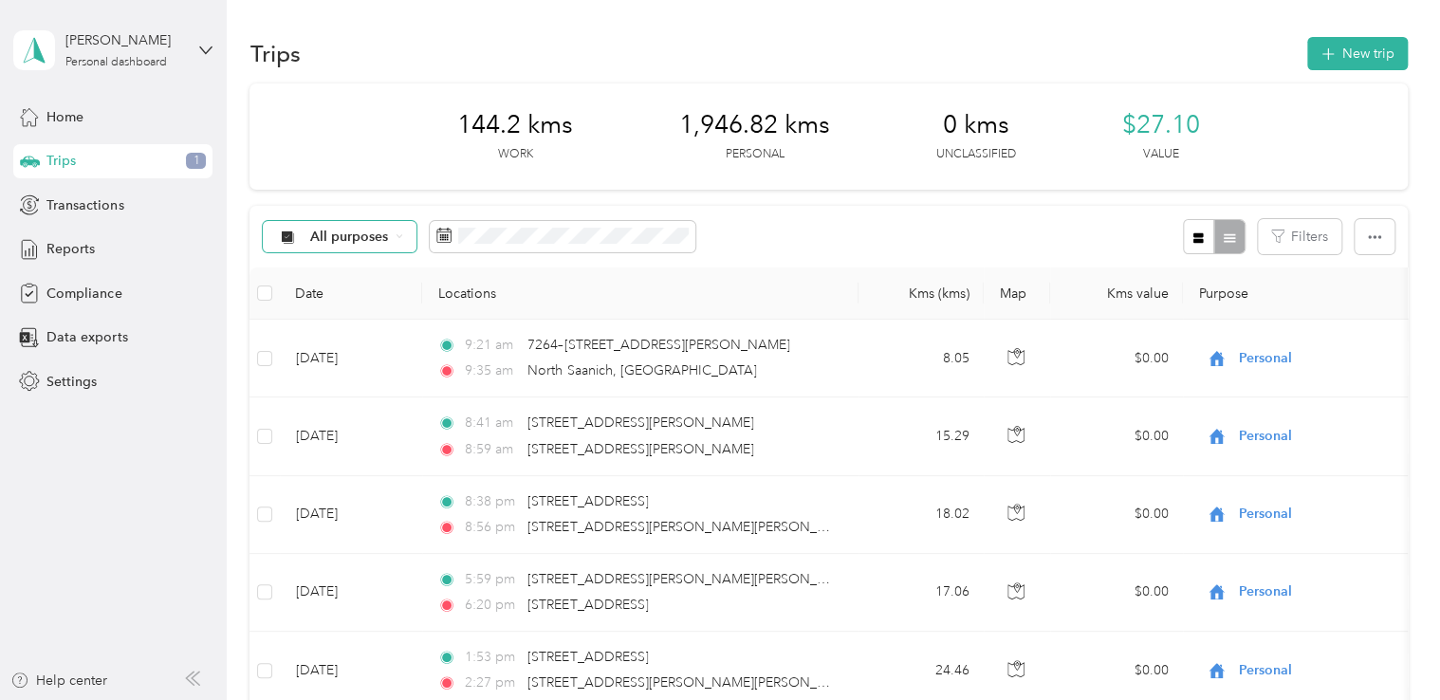
click at [393, 242] on div "All purposes" at bounding box center [340, 237] width 154 height 32
click at [376, 336] on span "Convergint - CAN" at bounding box center [365, 337] width 110 height 20
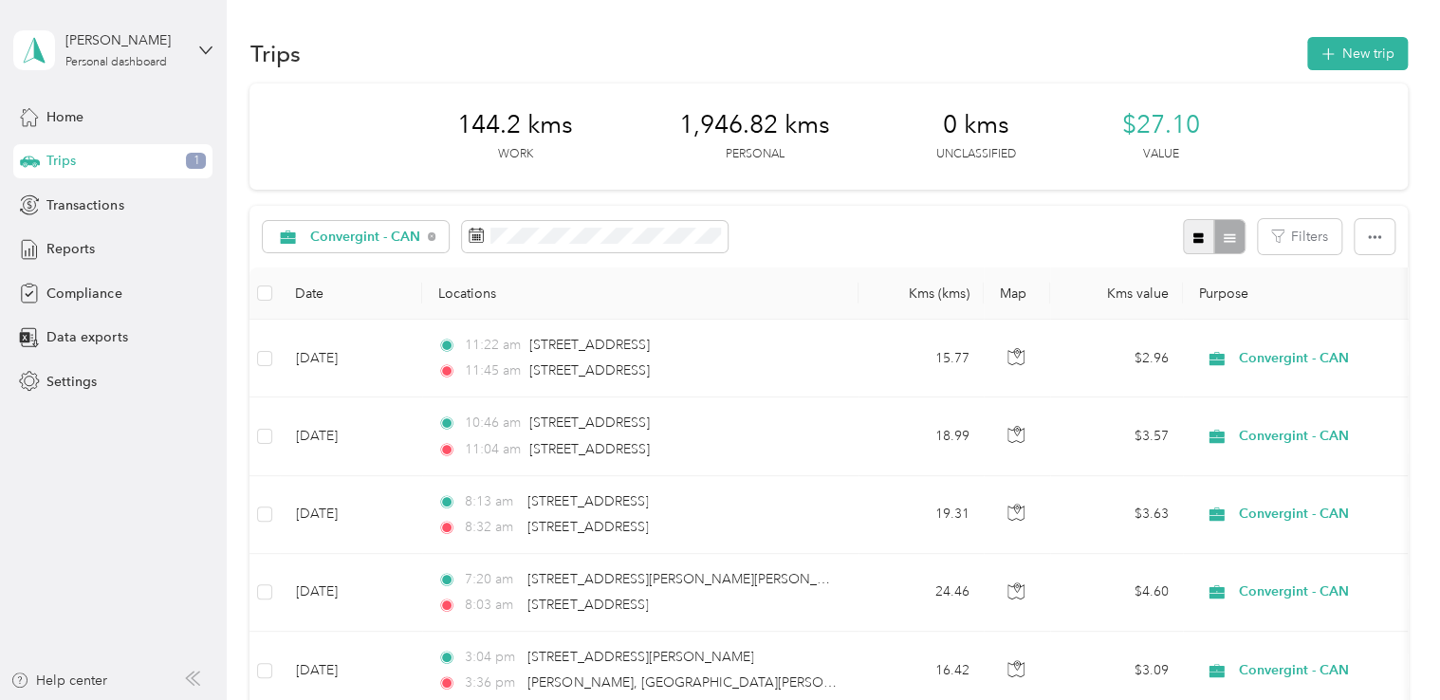
click at [1191, 245] on button "button" at bounding box center [1199, 236] width 32 height 35
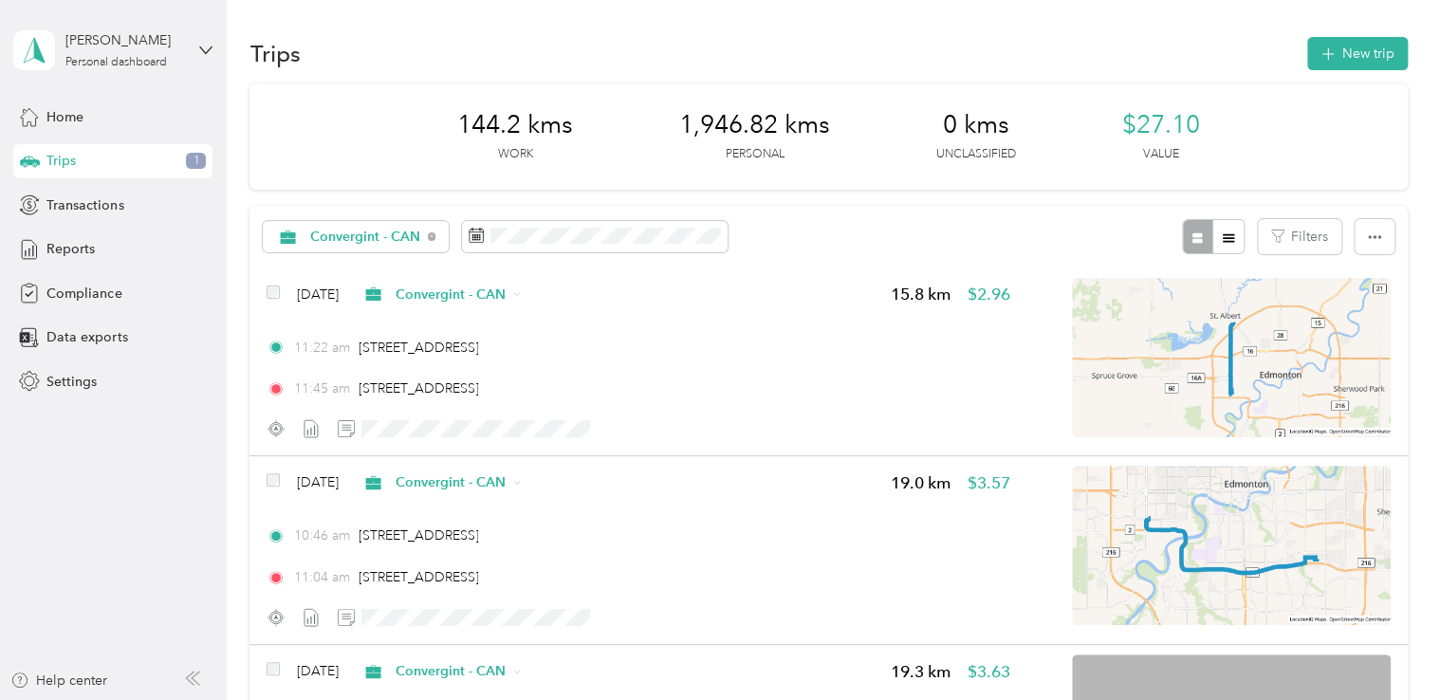
click at [119, 163] on div "Trips 1" at bounding box center [112, 161] width 199 height 34
click at [105, 218] on div "Transactions" at bounding box center [112, 205] width 199 height 34
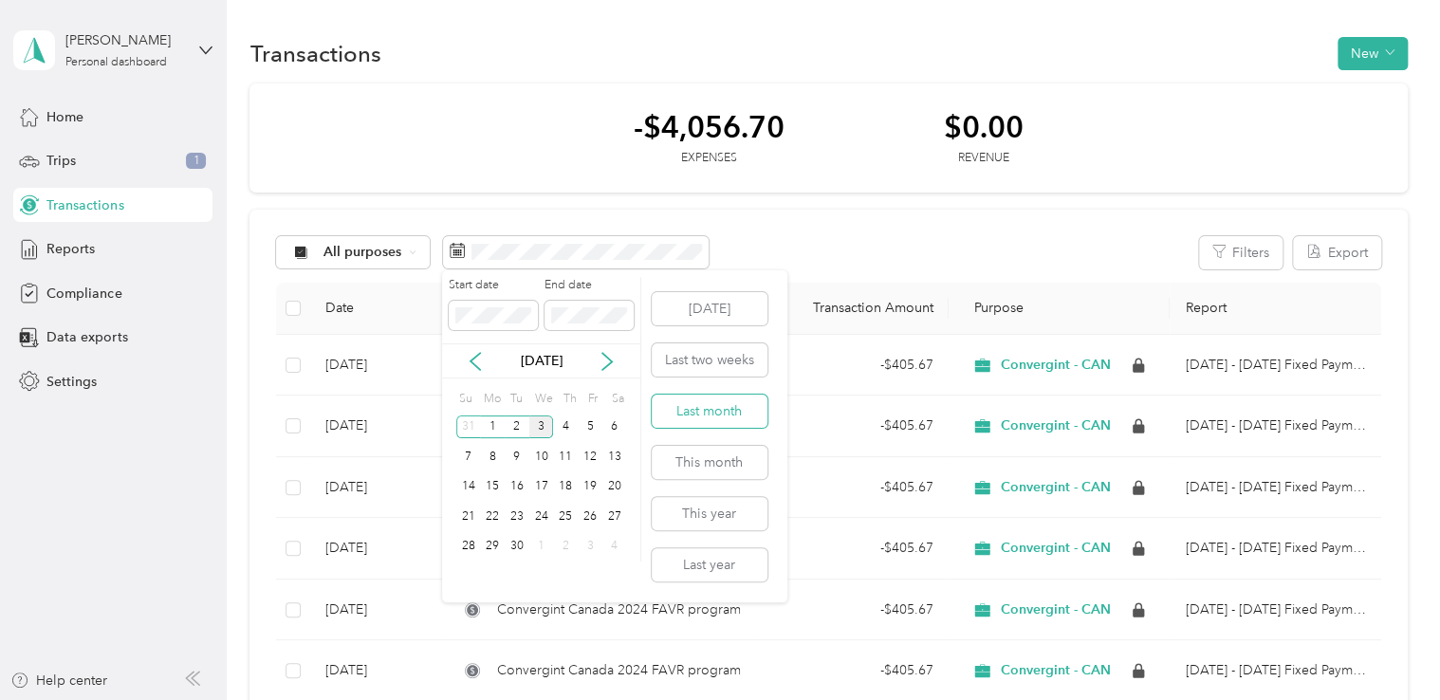
click at [706, 410] on button "Last month" at bounding box center [710, 411] width 116 height 33
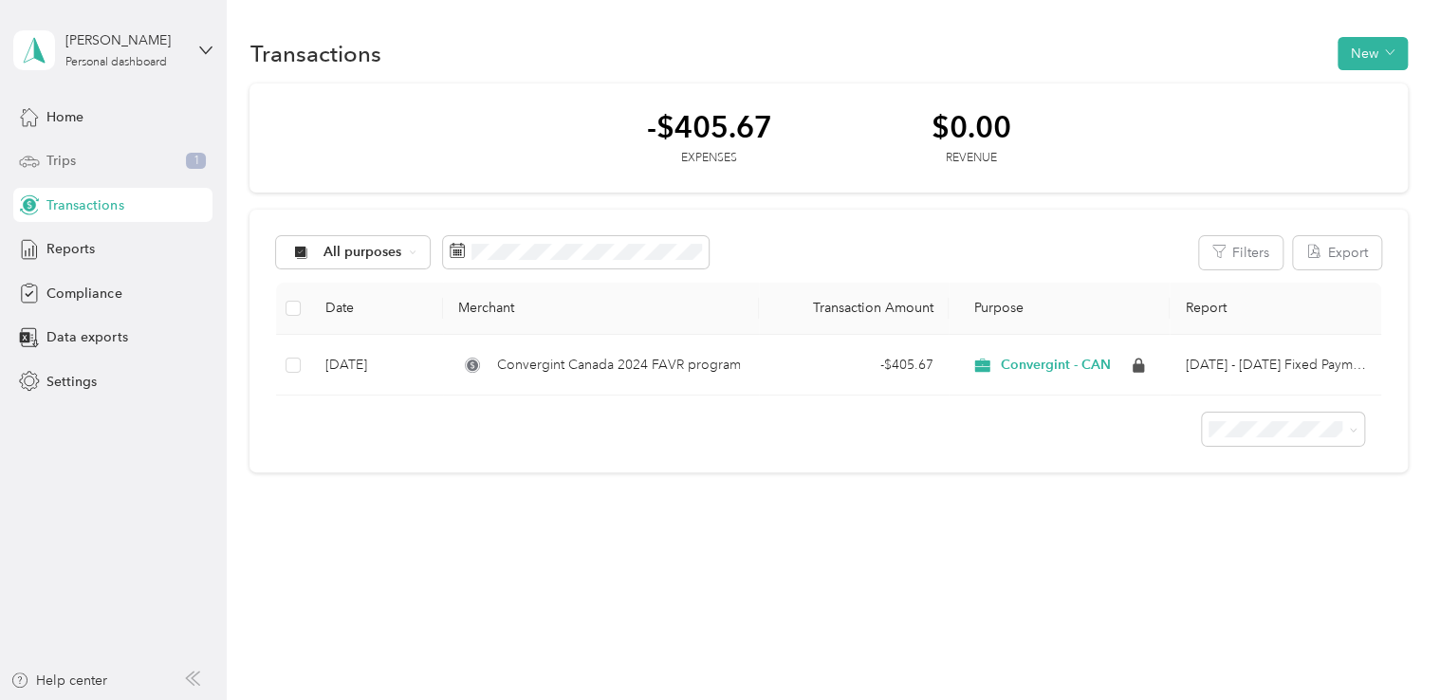
click at [95, 157] on div "Trips 1" at bounding box center [112, 161] width 199 height 34
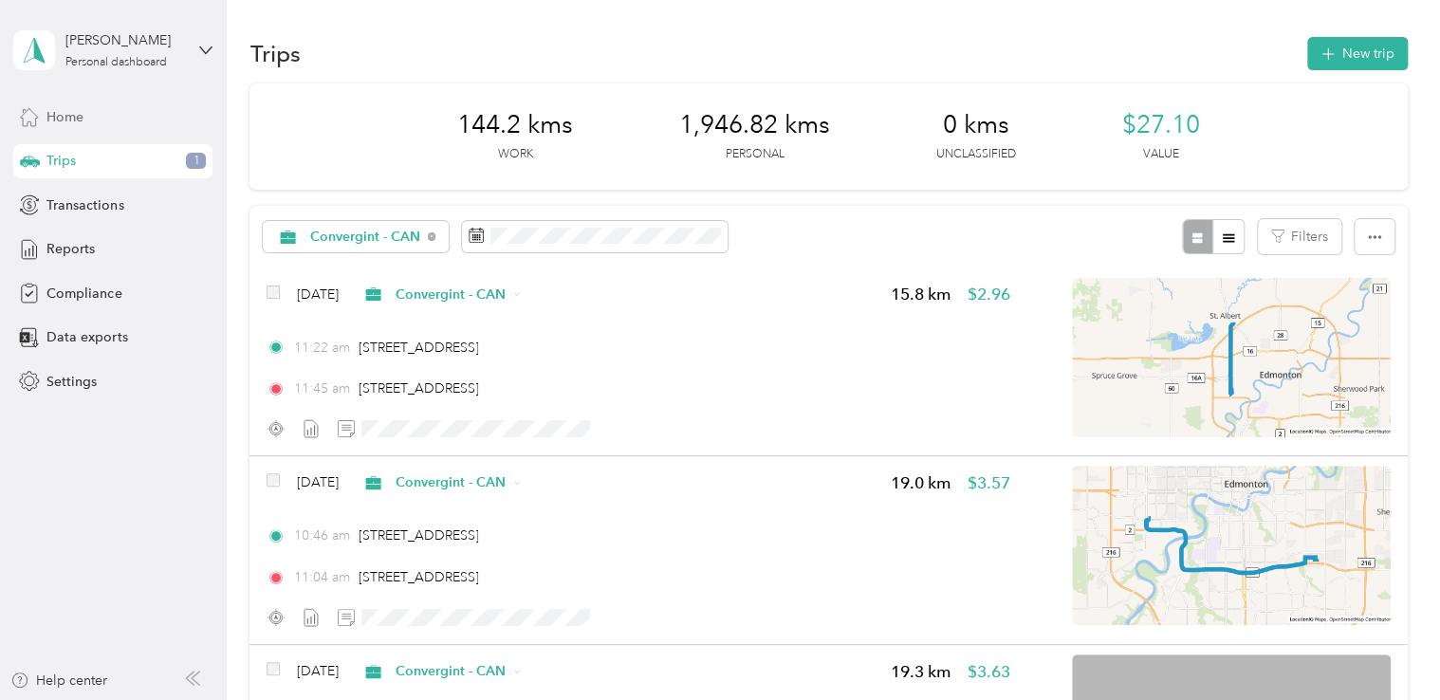
click at [95, 127] on div "Home" at bounding box center [112, 117] width 199 height 34
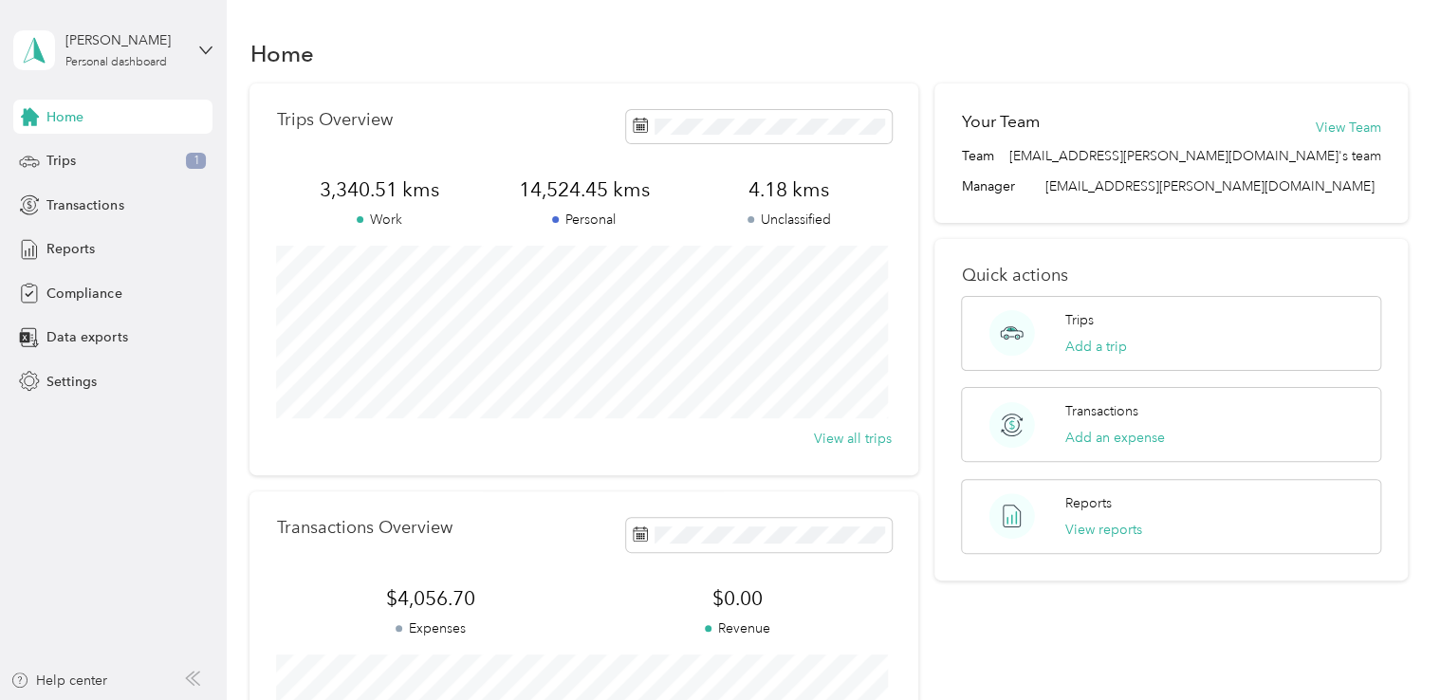
click at [775, 207] on div "4.18 kms Unclassified" at bounding box center [789, 202] width 205 height 53
click at [135, 163] on div "Trips 1" at bounding box center [112, 161] width 199 height 34
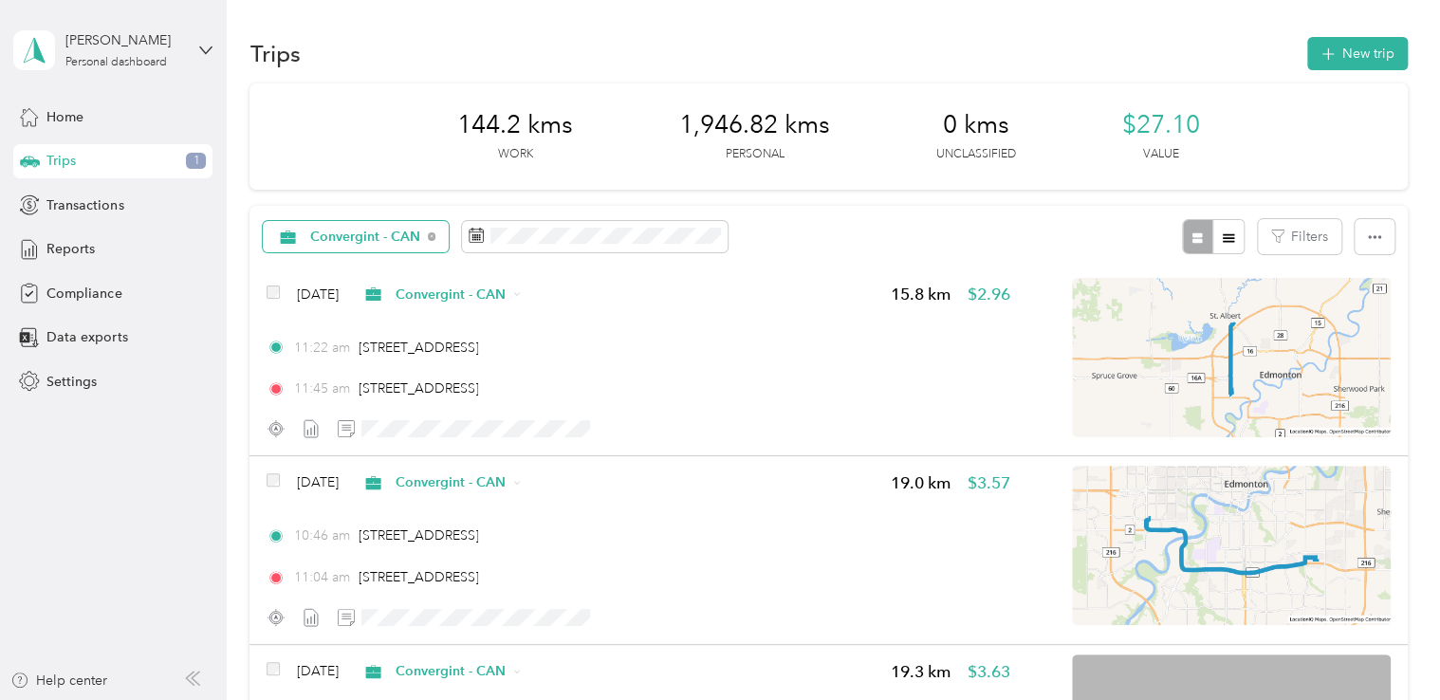
click at [362, 242] on span "Convergint - CAN" at bounding box center [365, 237] width 111 height 13
click at [355, 298] on span "Unclassified" at bounding box center [377, 304] width 134 height 20
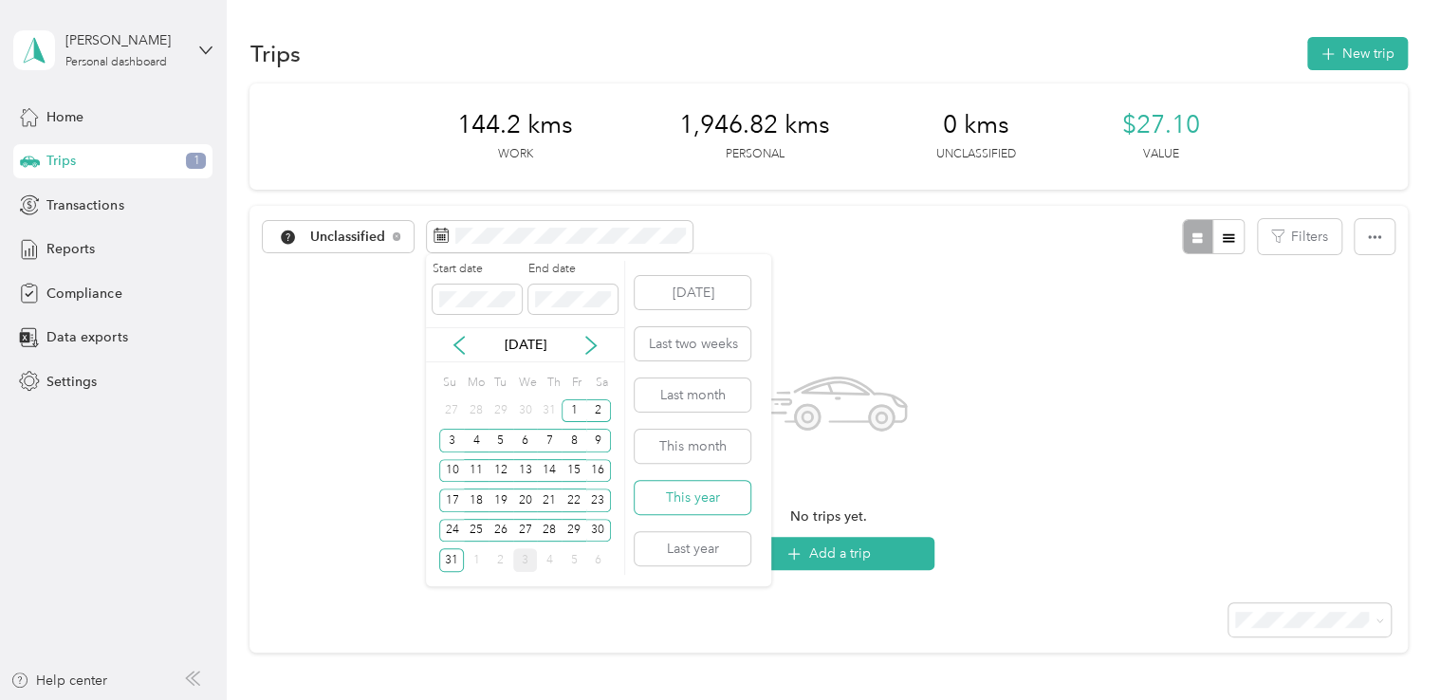
click at [696, 505] on button "This year" at bounding box center [693, 497] width 116 height 33
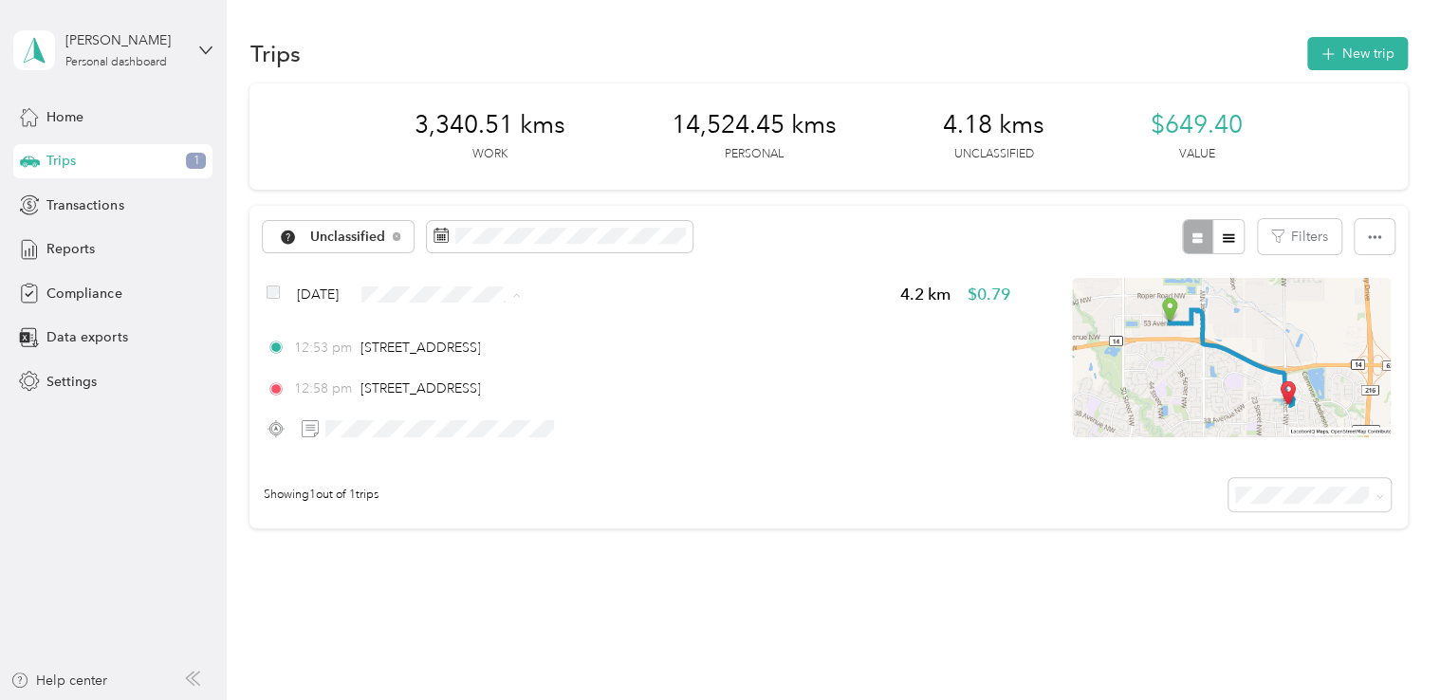
click at [487, 370] on li "Personal" at bounding box center [470, 361] width 173 height 33
click at [69, 124] on span "Home" at bounding box center [64, 117] width 37 height 20
